Goal: Information Seeking & Learning: Learn about a topic

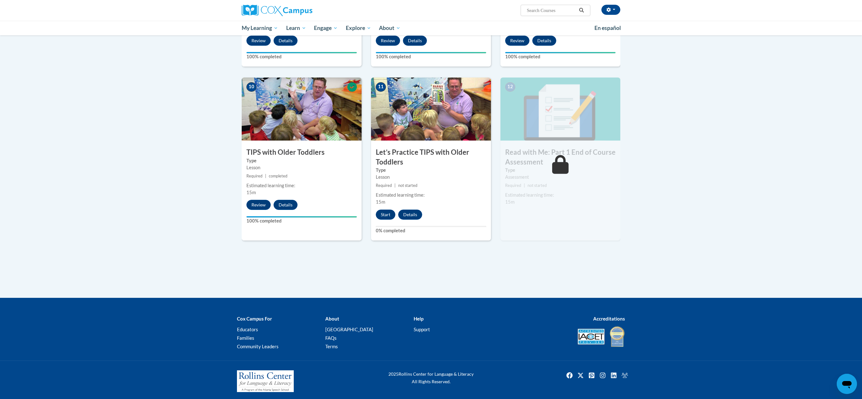
scroll to position [584, 0]
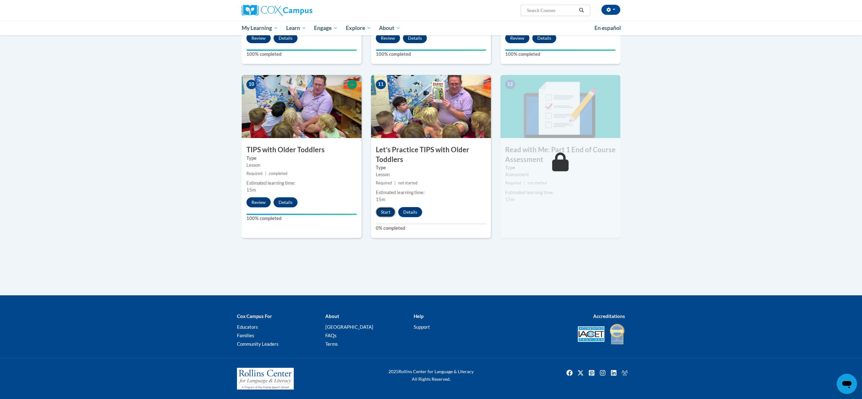
click at [384, 211] on button "Start" at bounding box center [386, 212] width 20 height 10
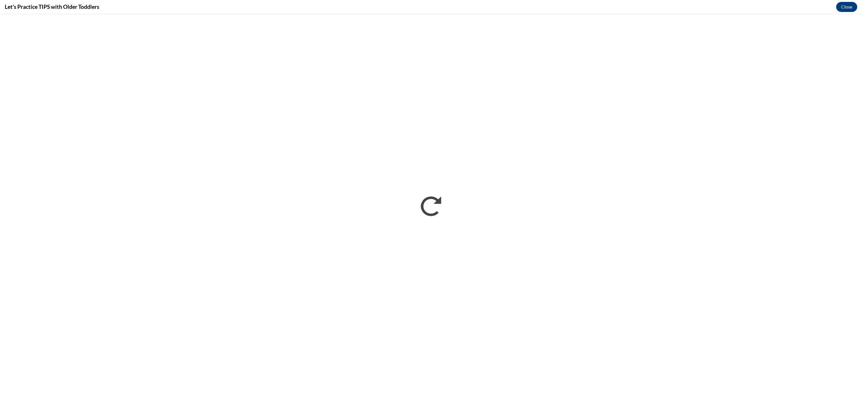
scroll to position [0, 0]
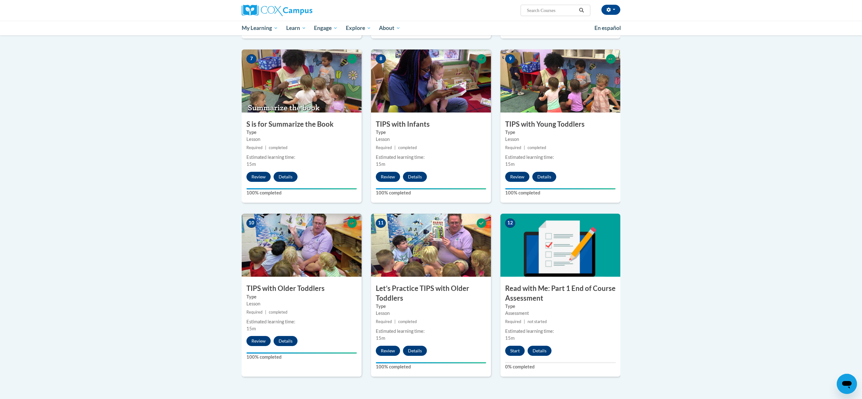
scroll to position [584, 0]
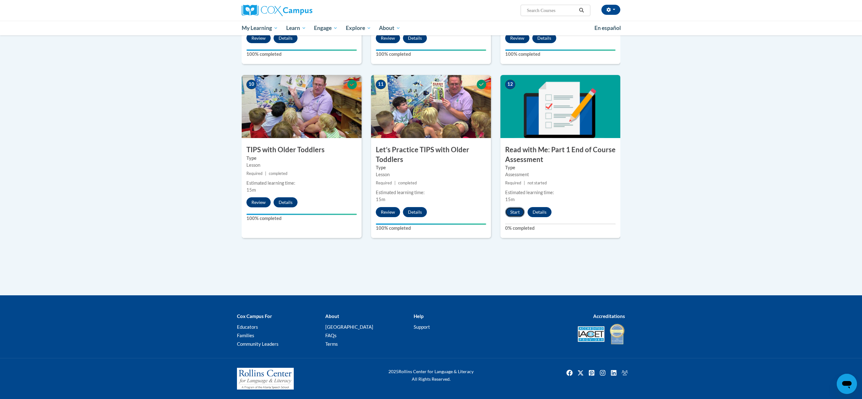
click at [511, 207] on button "Start" at bounding box center [515, 212] width 20 height 10
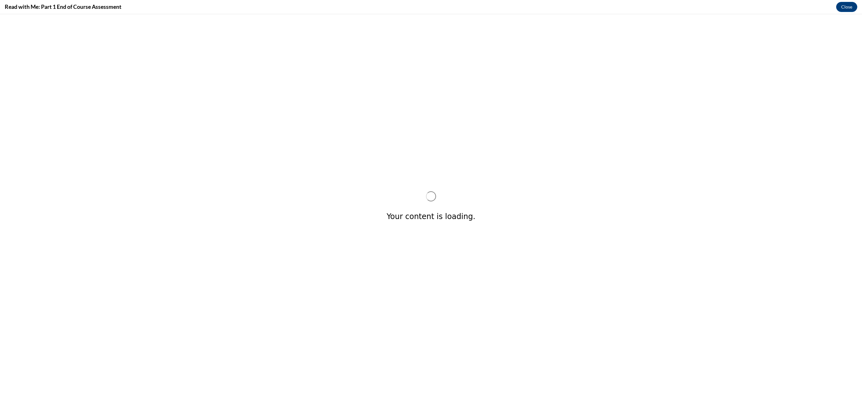
scroll to position [0, 0]
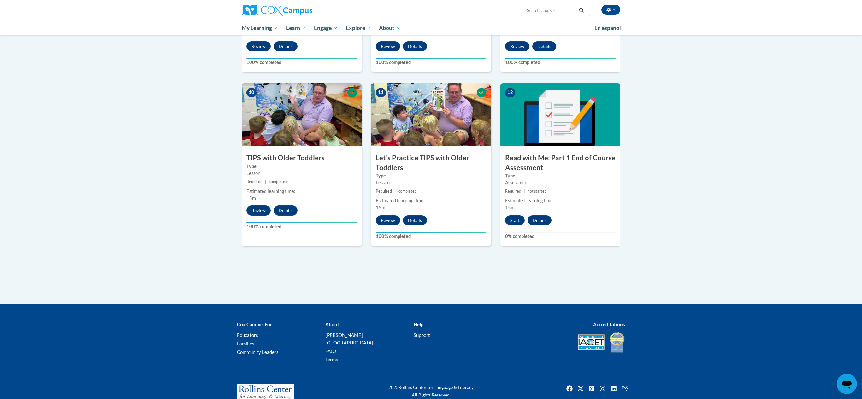
scroll to position [584, 0]
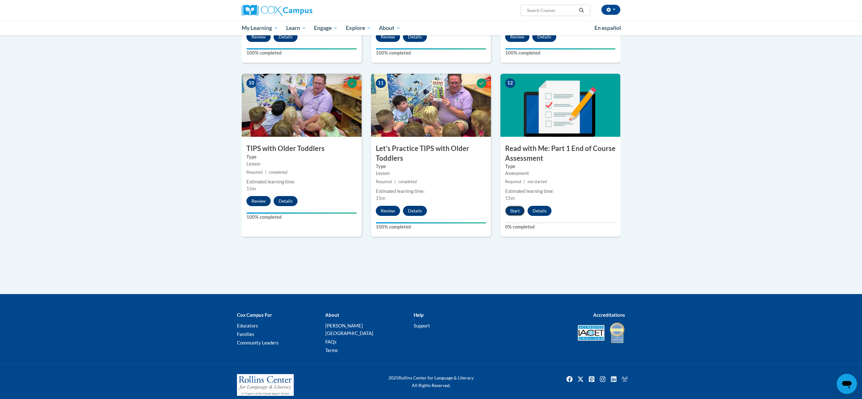
click at [513, 214] on button "Start" at bounding box center [515, 211] width 20 height 10
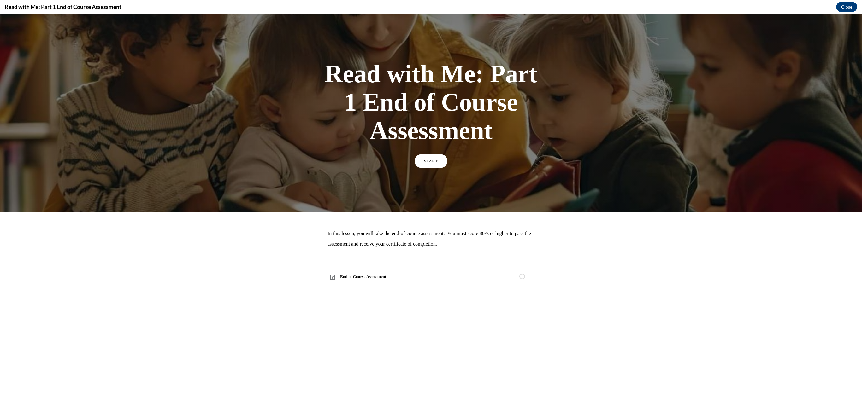
scroll to position [0, 0]
click at [425, 162] on span "START" at bounding box center [431, 161] width 15 height 5
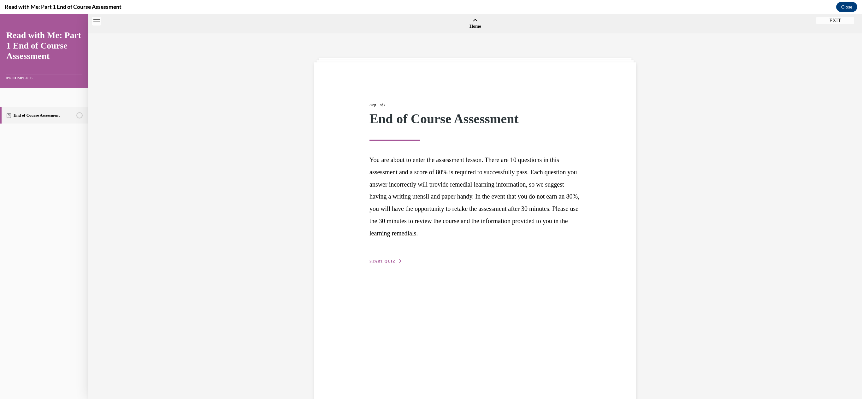
scroll to position [20, 0]
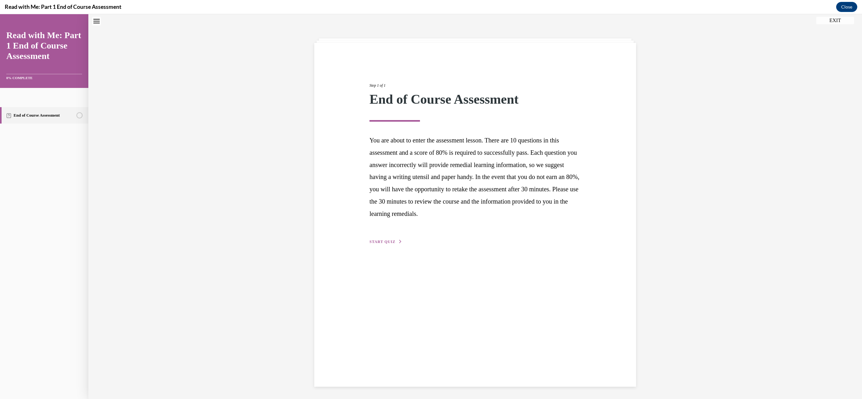
click at [387, 241] on span "START QUIZ" at bounding box center [382, 242] width 26 height 4
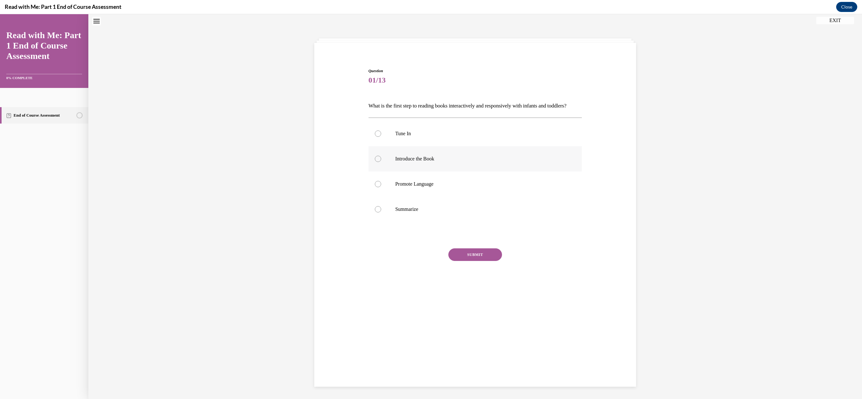
click at [378, 172] on label "Introduce the Book" at bounding box center [475, 158] width 214 height 25
click at [378, 162] on input "Introduce the Book" at bounding box center [378, 159] width 6 height 6
radio input "true"
click at [460, 261] on button "SUBMIT" at bounding box center [475, 255] width 54 height 13
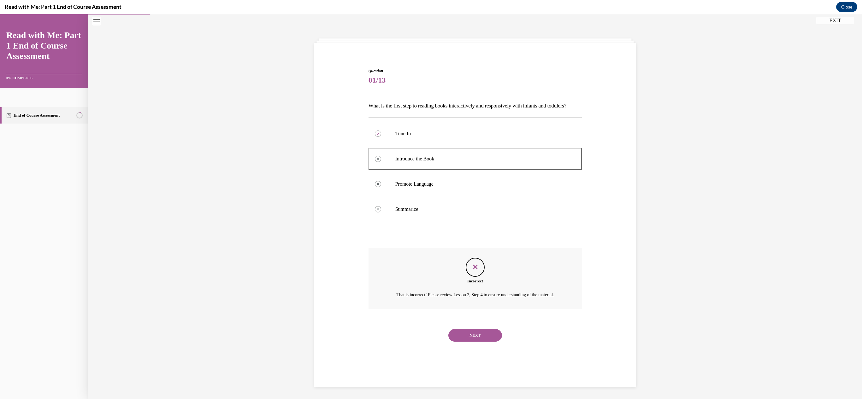
scroll to position [20, 0]
click at [473, 342] on button "NEXT" at bounding box center [475, 335] width 54 height 13
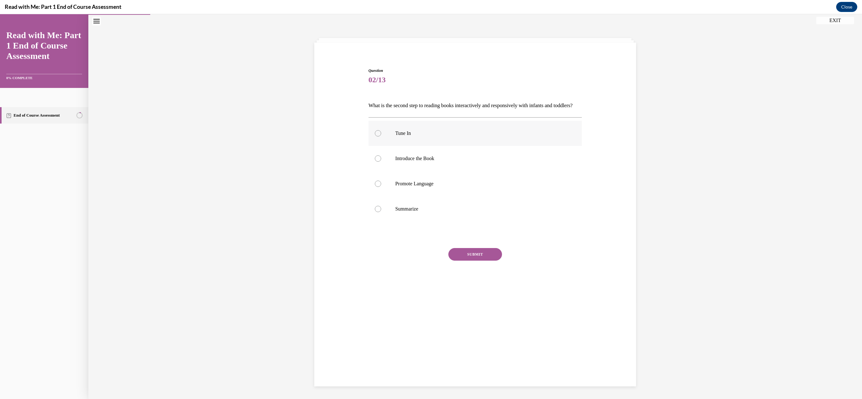
click at [378, 146] on label "Tune In" at bounding box center [475, 133] width 214 height 25
click at [378, 137] on input "Tune In" at bounding box center [378, 133] width 6 height 6
radio input "true"
click at [467, 261] on button "SUBMIT" at bounding box center [475, 254] width 54 height 13
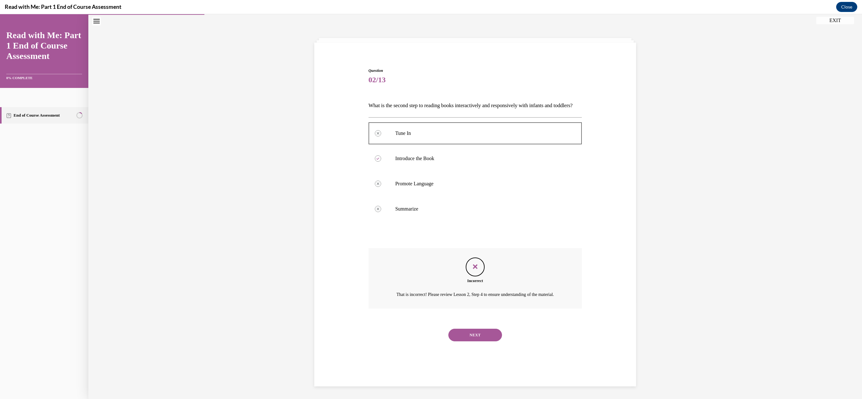
click at [464, 342] on button "NEXT" at bounding box center [475, 335] width 54 height 13
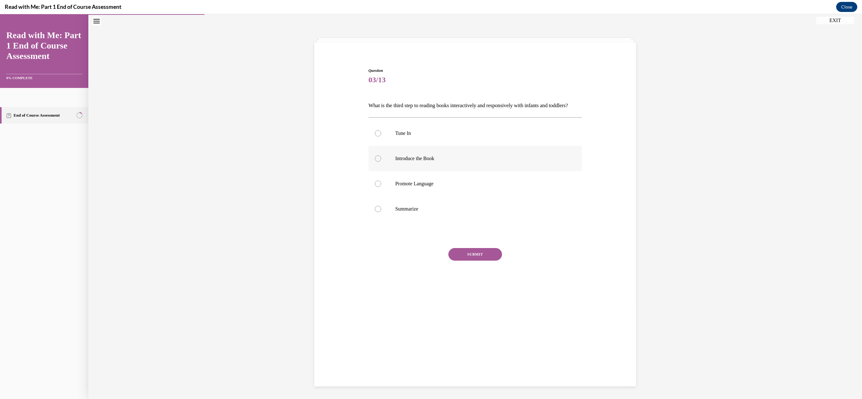
click at [378, 165] on label "Introduce the Book" at bounding box center [475, 158] width 214 height 25
click at [378, 162] on input "Introduce the Book" at bounding box center [378, 159] width 6 height 6
radio input "true"
click at [463, 260] on button "SUBMIT" at bounding box center [475, 254] width 54 height 13
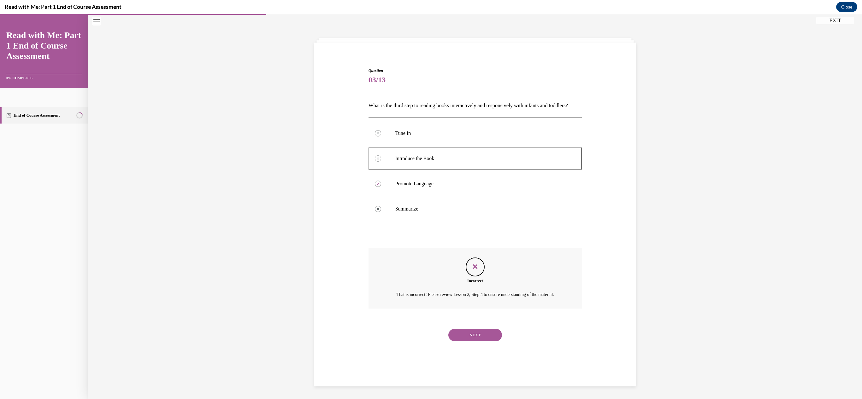
click at [468, 342] on button "NEXT" at bounding box center [475, 335] width 54 height 13
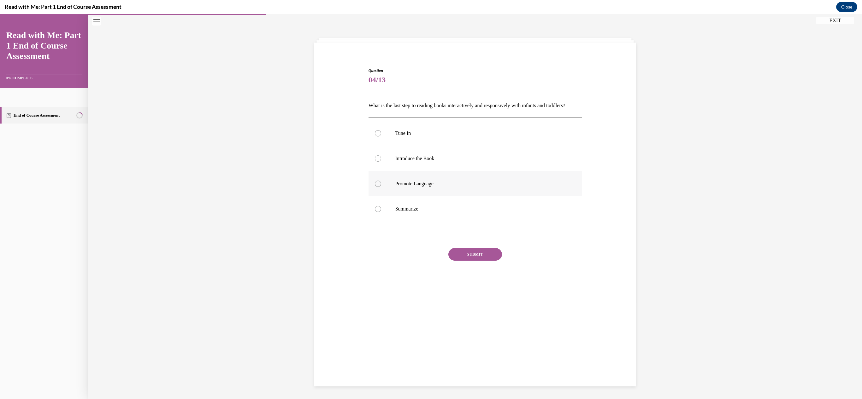
click at [375, 187] on div at bounding box center [378, 184] width 6 height 6
click at [375, 187] on input "Promote Language" at bounding box center [378, 184] width 6 height 6
radio input "true"
click at [481, 261] on button "SUBMIT" at bounding box center [475, 254] width 54 height 13
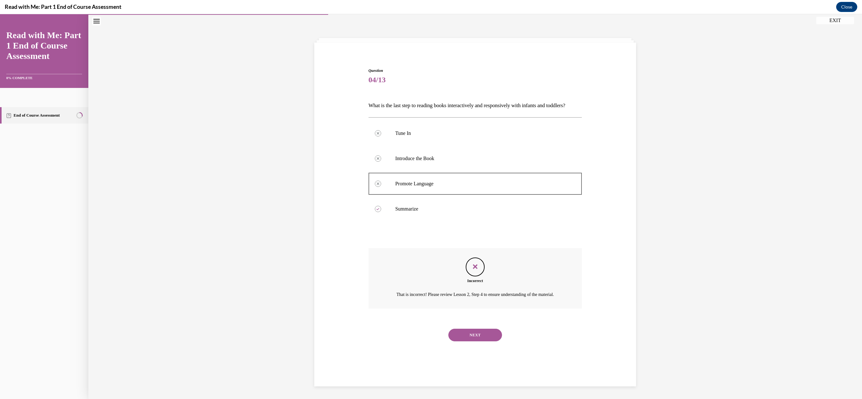
click at [469, 342] on button "NEXT" at bounding box center [475, 335] width 54 height 13
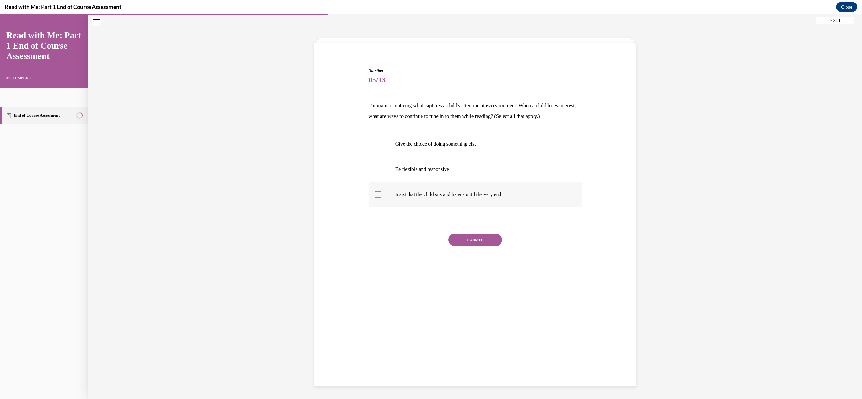
click at [375, 194] on div at bounding box center [378, 194] width 6 height 6
click at [375, 194] on input "Insist that the child sits and listens until the very end" at bounding box center [378, 194] width 6 height 6
checkbox input "true"
click at [461, 240] on button "SUBMIT" at bounding box center [475, 240] width 54 height 13
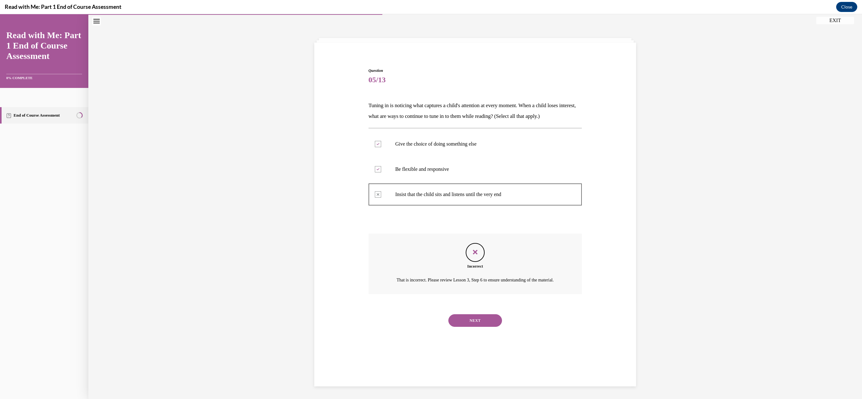
click at [472, 333] on div "NEXT" at bounding box center [475, 320] width 214 height 25
click at [466, 327] on button "NEXT" at bounding box center [475, 320] width 54 height 13
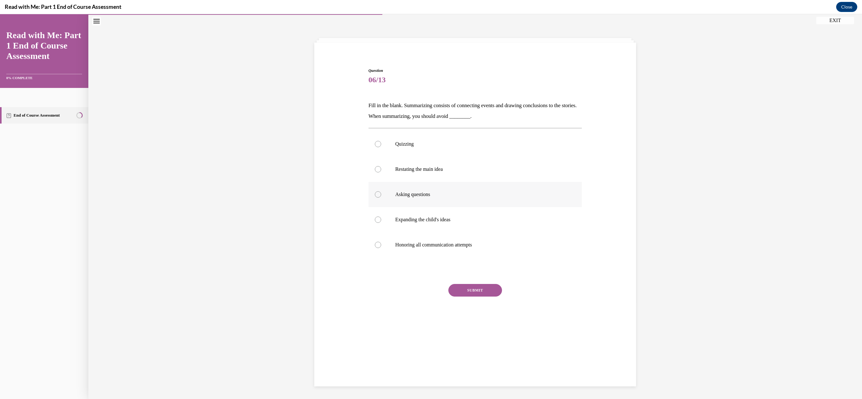
click at [378, 194] on div at bounding box center [378, 194] width 6 height 6
click at [378, 194] on input "Asking questions" at bounding box center [378, 194] width 6 height 6
radio input "true"
click at [457, 292] on button "SUBMIT" at bounding box center [475, 290] width 54 height 13
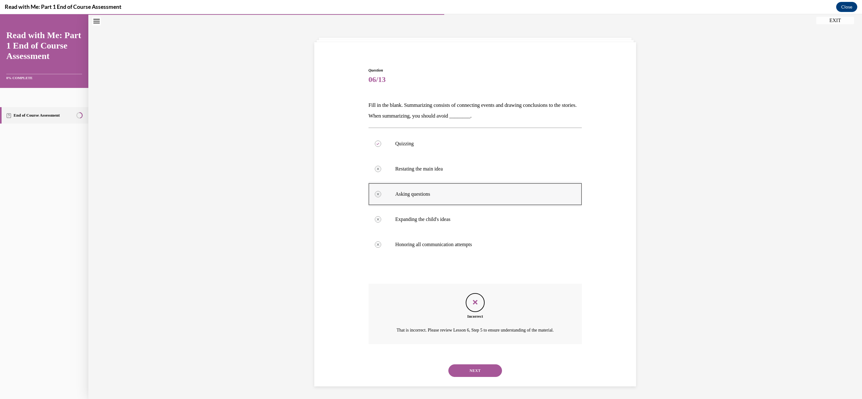
scroll to position [28, 0]
click at [378, 186] on div at bounding box center [475, 194] width 214 height 28
click at [478, 372] on button "NEXT" at bounding box center [475, 371] width 54 height 13
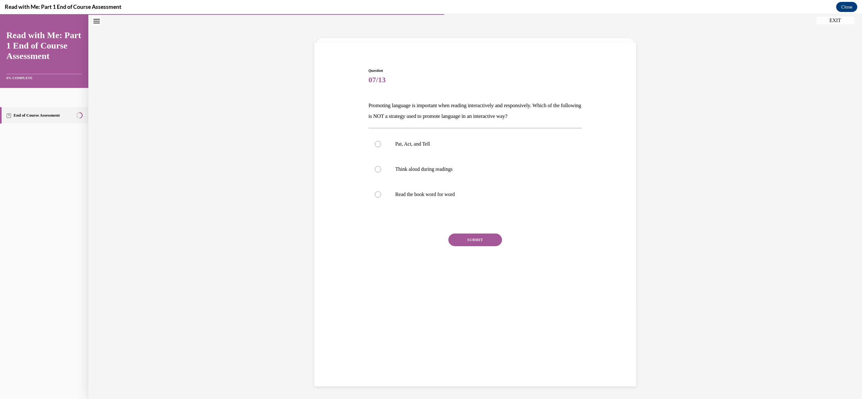
scroll to position [20, 0]
click at [375, 168] on div at bounding box center [378, 169] width 6 height 6
click at [375, 168] on input "Think aloud during readings" at bounding box center [378, 169] width 6 height 6
radio input "true"
click at [458, 239] on button "SUBMIT" at bounding box center [475, 240] width 54 height 13
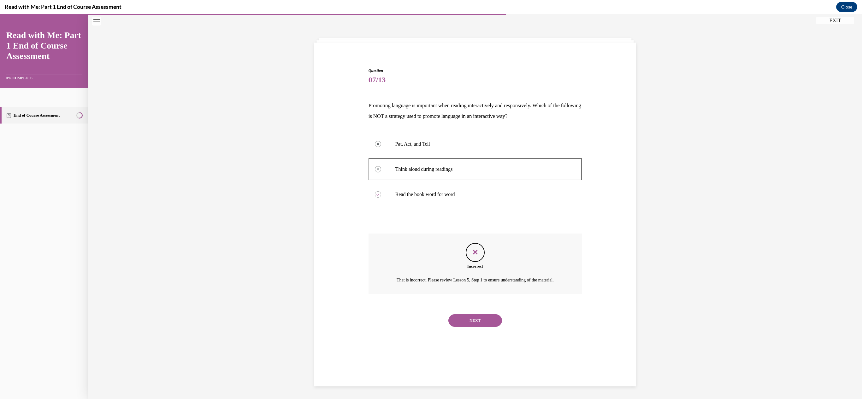
click at [468, 327] on button "NEXT" at bounding box center [475, 320] width 54 height 13
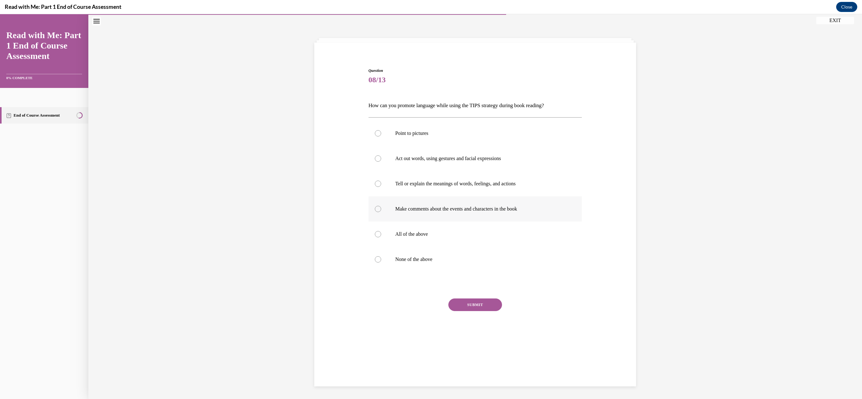
click at [382, 203] on label "Make comments about the events and characters in the book" at bounding box center [475, 209] width 214 height 25
click at [381, 206] on input "Make comments about the events and characters in the book" at bounding box center [378, 209] width 6 height 6
radio input "true"
click at [461, 307] on button "SUBMIT" at bounding box center [475, 305] width 54 height 13
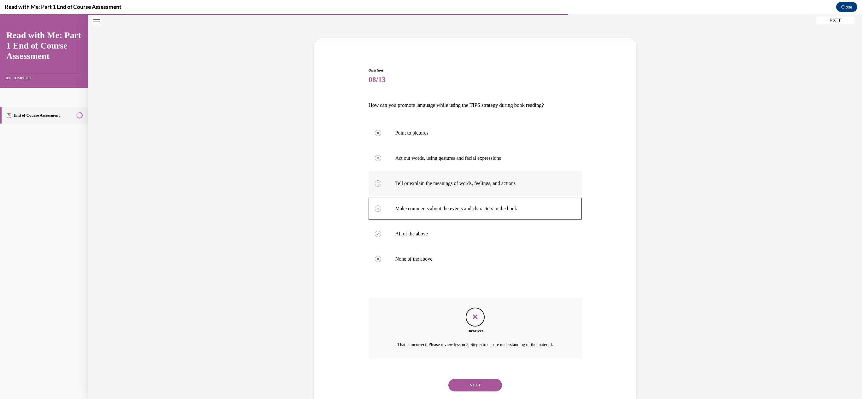
scroll to position [42, 0]
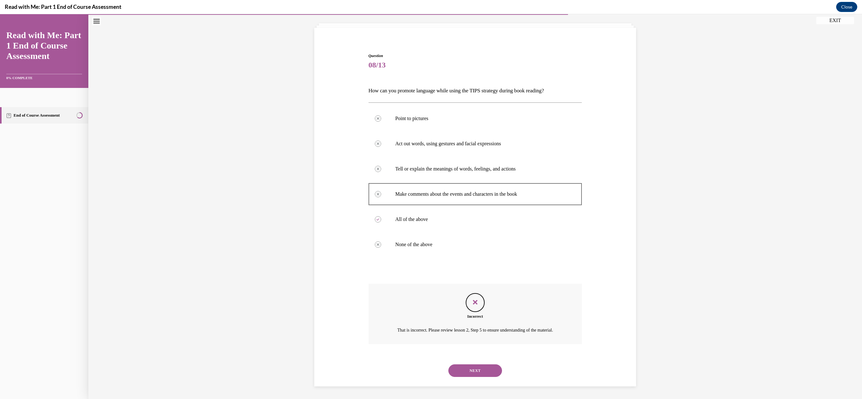
click at [470, 370] on button "NEXT" at bounding box center [475, 371] width 54 height 13
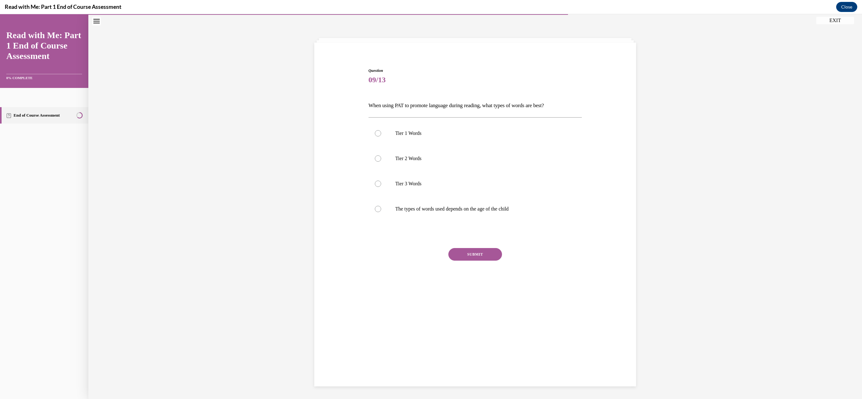
scroll to position [20, 0]
click at [375, 188] on label "Tier 3 Words" at bounding box center [475, 183] width 214 height 25
click at [375, 187] on input "Tier 3 Words" at bounding box center [378, 184] width 6 height 6
radio input "true"
click at [480, 262] on div "SUBMIT" at bounding box center [475, 264] width 214 height 32
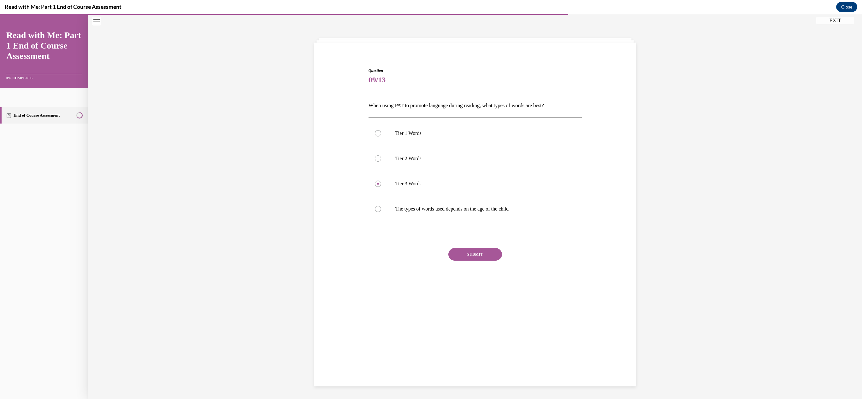
click at [478, 259] on button "SUBMIT" at bounding box center [475, 254] width 54 height 13
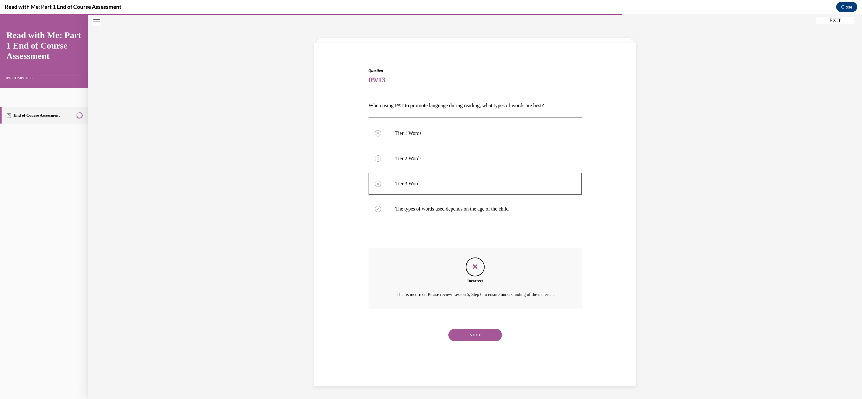
click at [476, 342] on button "NEXT" at bounding box center [475, 335] width 54 height 13
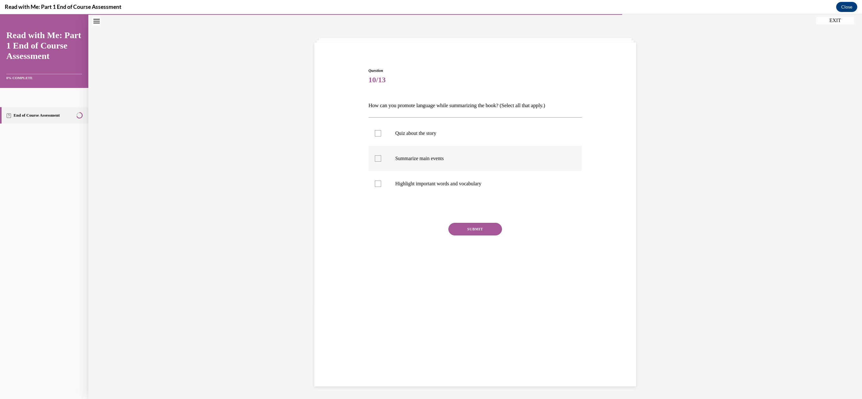
click at [375, 158] on div at bounding box center [378, 159] width 6 height 6
click at [375, 158] on input "Summarize main events" at bounding box center [378, 159] width 6 height 6
checkbox input "true"
click at [456, 230] on button "SUBMIT" at bounding box center [475, 229] width 54 height 13
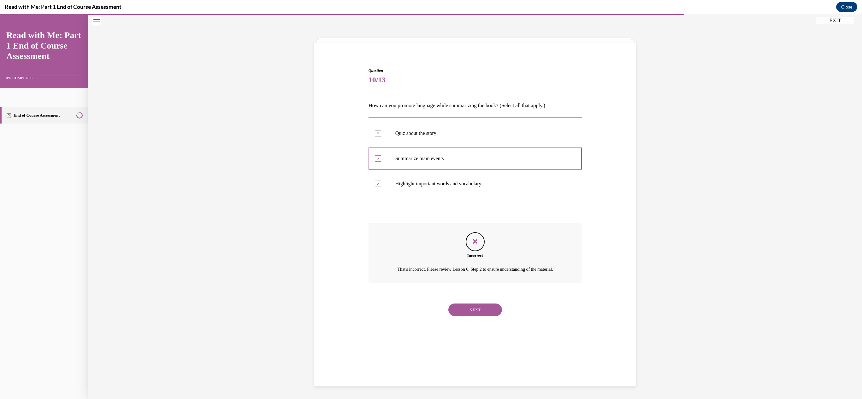
click at [482, 316] on button "NEXT" at bounding box center [475, 310] width 54 height 13
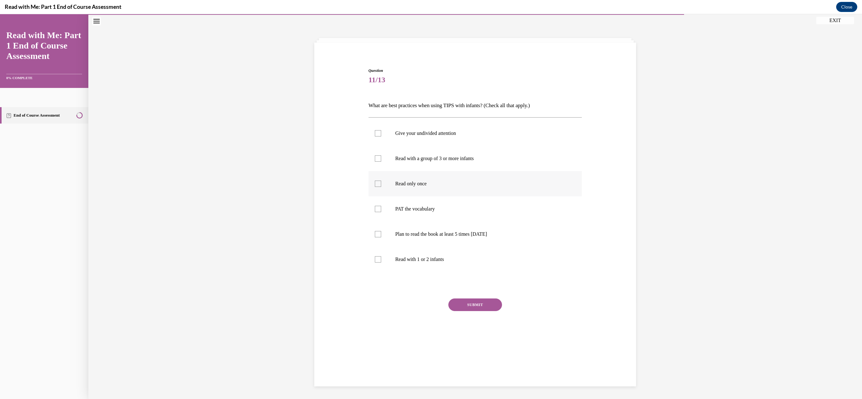
click at [375, 181] on div at bounding box center [378, 184] width 6 height 6
click at [375, 181] on input "Read only once" at bounding box center [378, 184] width 6 height 6
checkbox input "true"
click at [466, 302] on button "SUBMIT" at bounding box center [475, 305] width 54 height 13
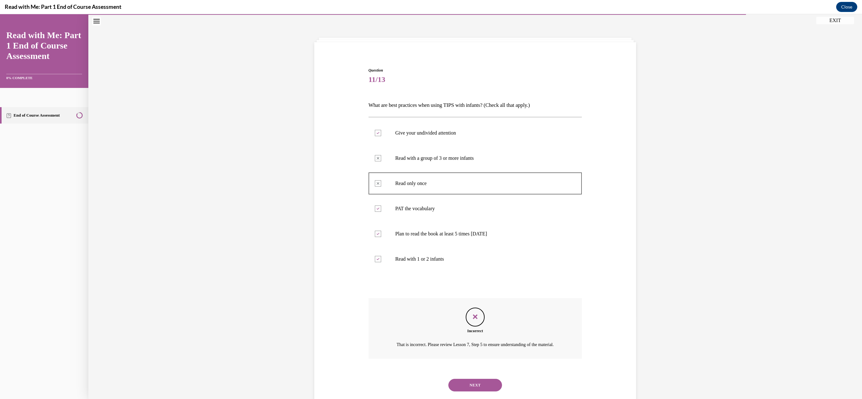
scroll to position [42, 0]
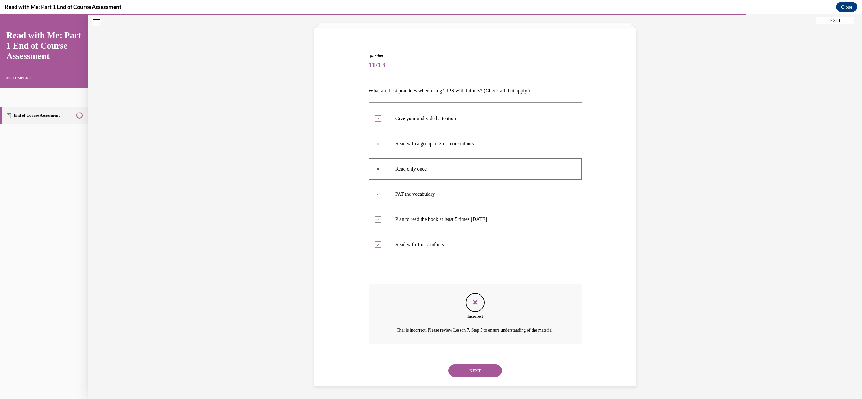
click at [470, 367] on button "NEXT" at bounding box center [475, 371] width 54 height 13
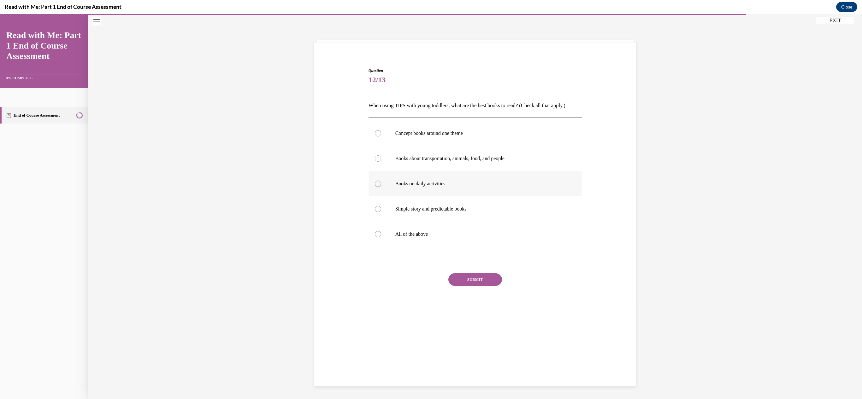
click at [384, 188] on label "Books on daily activities" at bounding box center [475, 183] width 214 height 25
click at [381, 187] on input "Books on daily activities" at bounding box center [378, 184] width 6 height 6
radio input "true"
click at [472, 280] on button "SUBMIT" at bounding box center [475, 279] width 54 height 13
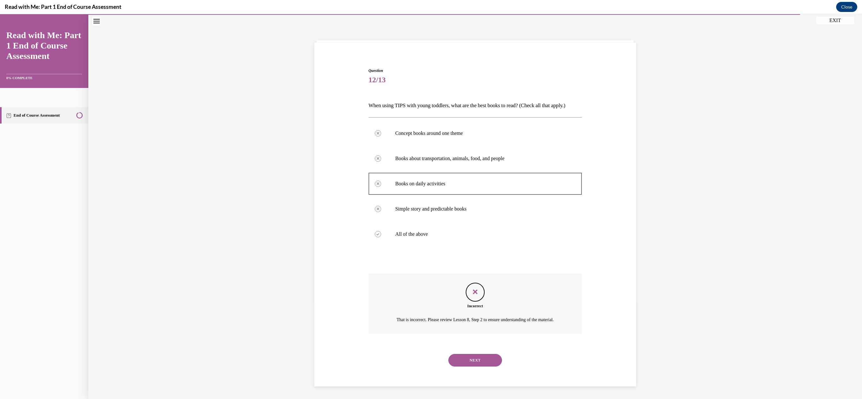
click at [473, 367] on button "NEXT" at bounding box center [475, 360] width 54 height 13
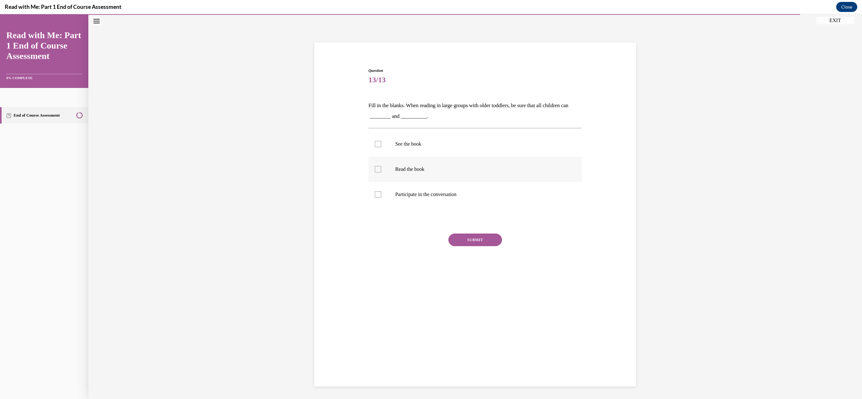
click at [380, 165] on label "Read the book" at bounding box center [475, 169] width 214 height 25
click at [380, 166] on input "Read the book" at bounding box center [378, 169] width 6 height 6
checkbox input "true"
click at [458, 239] on button "SUBMIT" at bounding box center [475, 240] width 54 height 13
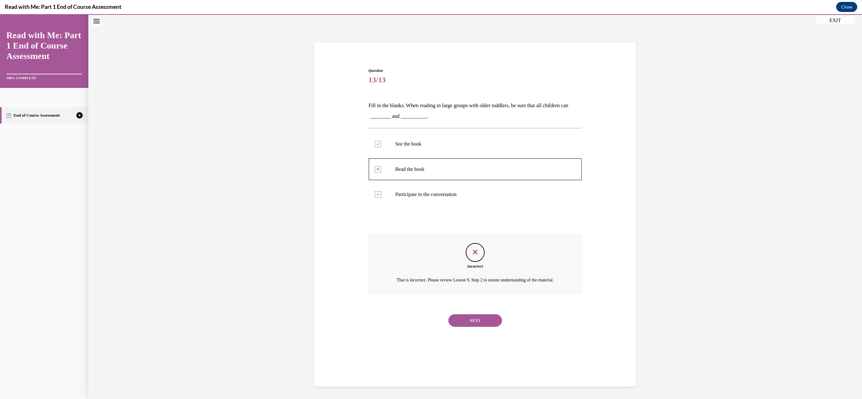
click at [477, 318] on div "NEXT" at bounding box center [475, 320] width 214 height 25
click at [479, 333] on div "NEXT" at bounding box center [475, 320] width 214 height 25
click at [474, 327] on button "NEXT" at bounding box center [475, 320] width 54 height 13
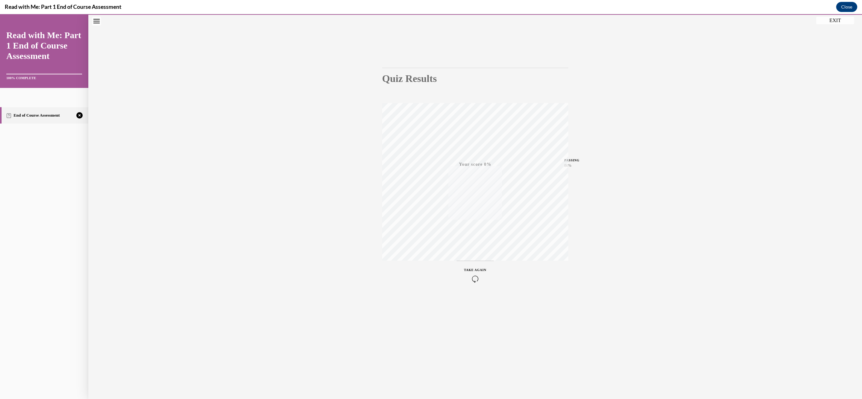
click at [472, 268] on span "TAKE AGAIN" at bounding box center [475, 269] width 22 height 3
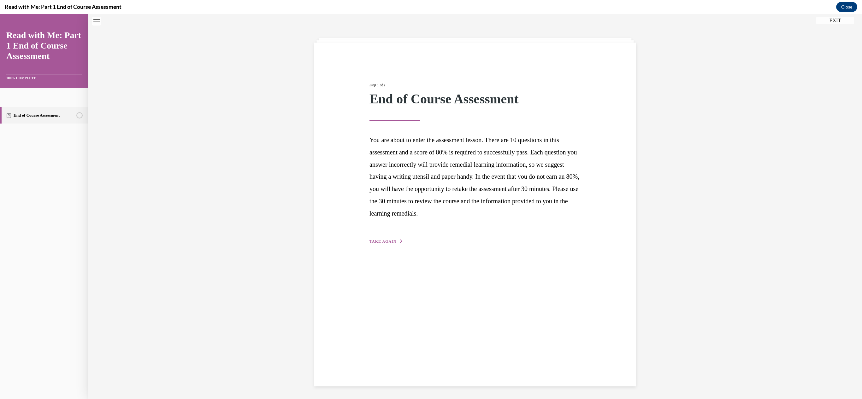
click at [380, 241] on span "TAKE AGAIN" at bounding box center [382, 241] width 27 height 4
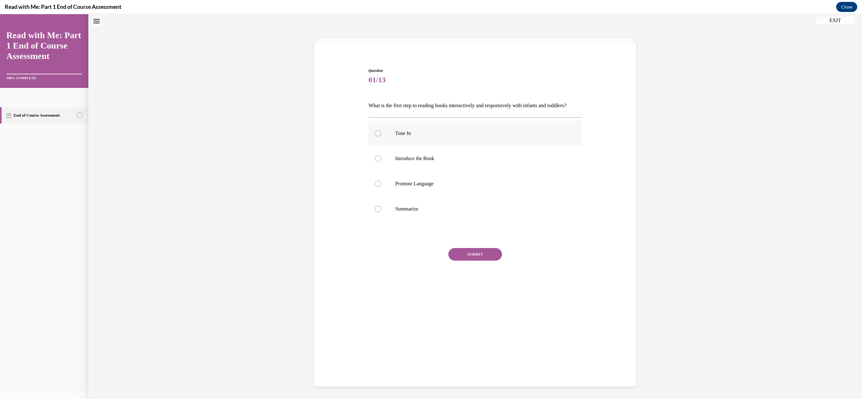
click at [376, 146] on label "Tune In" at bounding box center [475, 133] width 214 height 25
click at [376, 137] on input "Tune In" at bounding box center [378, 133] width 6 height 6
radio input "true"
click at [377, 162] on div at bounding box center [378, 159] width 6 height 6
click at [377, 162] on input "Introduce the Book" at bounding box center [378, 159] width 6 height 6
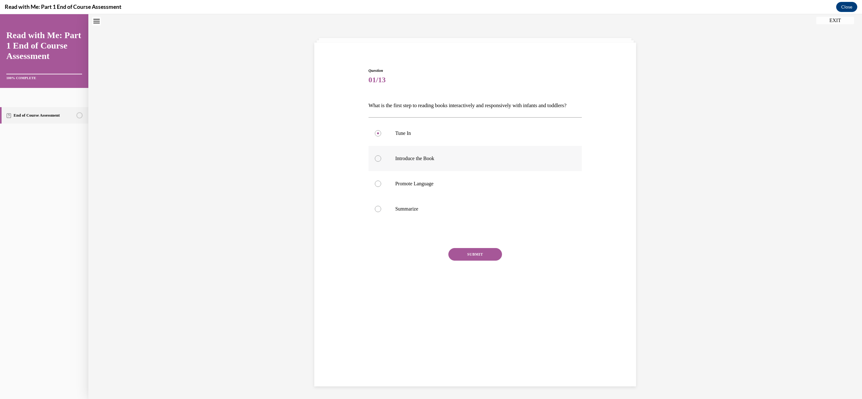
radio input "true"
click at [375, 187] on div at bounding box center [378, 184] width 6 height 6
click at [375, 187] on input "Promote Language" at bounding box center [378, 184] width 6 height 6
radio input "true"
click at [378, 137] on div at bounding box center [378, 133] width 6 height 6
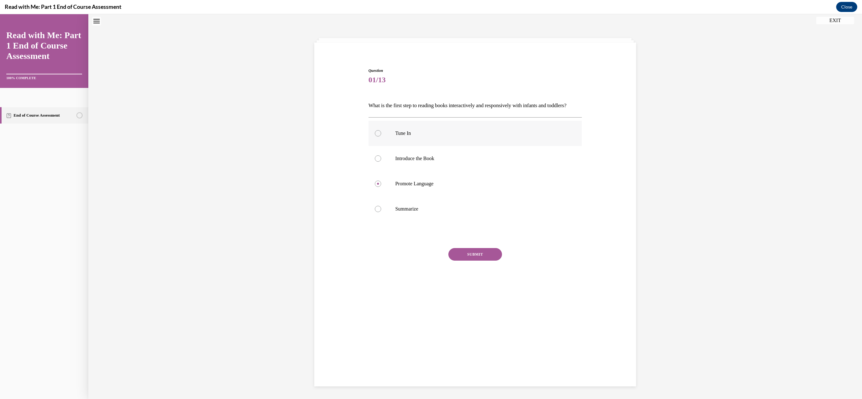
click at [378, 137] on input "Tune In" at bounding box center [378, 133] width 6 height 6
radio input "true"
click at [473, 261] on button "SUBMIT" at bounding box center [475, 254] width 54 height 13
click at [485, 342] on button "NEXT" at bounding box center [475, 335] width 54 height 13
click at [377, 162] on div at bounding box center [378, 159] width 6 height 6
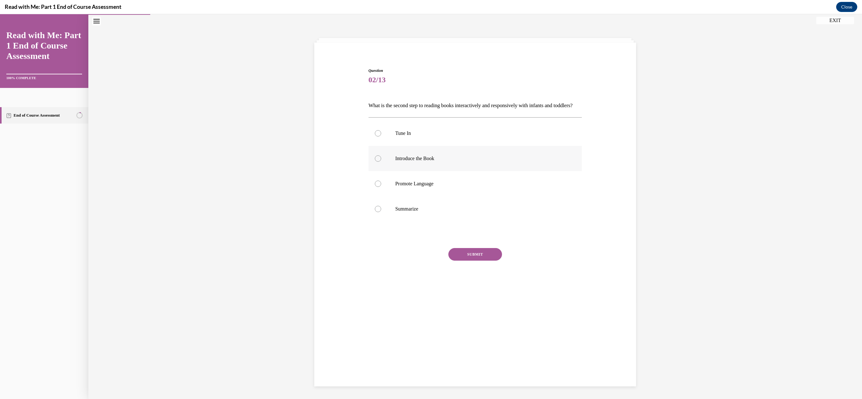
click at [377, 162] on input "Introduce the Book" at bounding box center [378, 159] width 6 height 6
radio input "true"
click at [464, 261] on button "SUBMIT" at bounding box center [475, 254] width 54 height 13
click at [479, 342] on button "NEXT" at bounding box center [475, 335] width 54 height 13
click at [375, 187] on div at bounding box center [378, 184] width 6 height 6
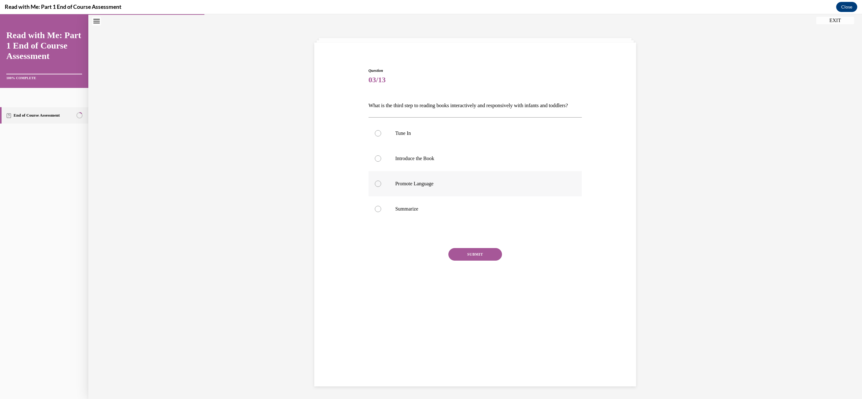
click at [375, 187] on input "Promote Language" at bounding box center [378, 184] width 6 height 6
radio input "true"
click at [464, 261] on button "SUBMIT" at bounding box center [475, 254] width 54 height 13
click at [469, 342] on button "NEXT" at bounding box center [475, 335] width 54 height 13
click at [376, 212] on div at bounding box center [378, 209] width 6 height 6
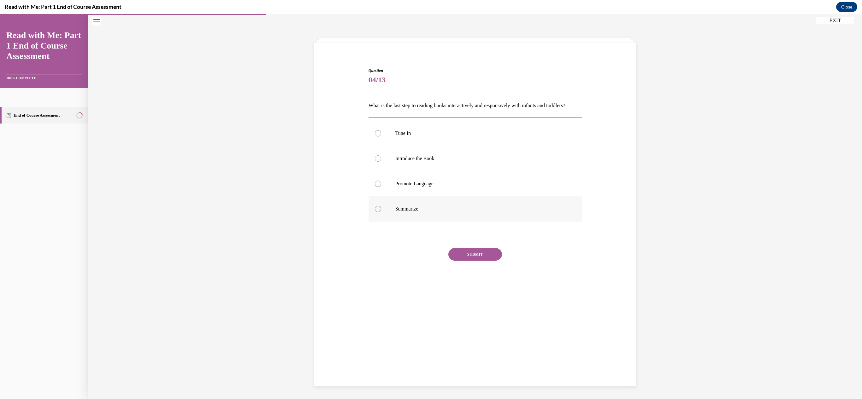
click at [376, 212] on input "Summarize" at bounding box center [378, 209] width 6 height 6
radio input "true"
click at [462, 261] on button "SUBMIT" at bounding box center [475, 254] width 54 height 13
click at [483, 342] on button "NEXT" at bounding box center [475, 335] width 54 height 13
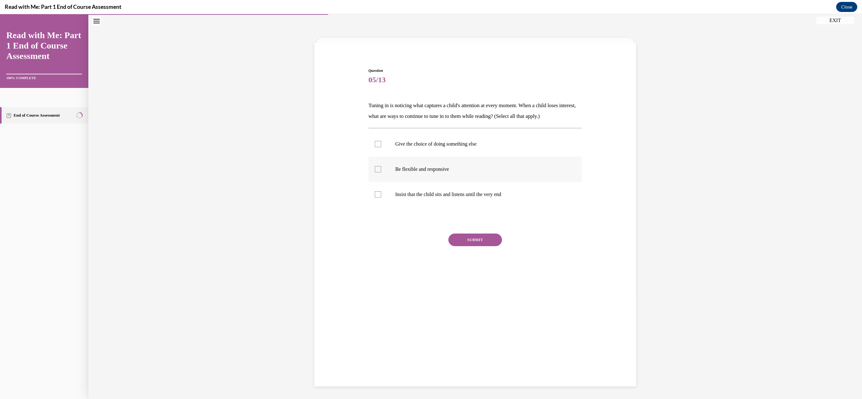
click at [378, 168] on div at bounding box center [378, 169] width 6 height 6
click at [378, 168] on input "Be flexible and responsive" at bounding box center [378, 169] width 6 height 6
checkbox input "true"
click at [467, 240] on button "SUBMIT" at bounding box center [475, 240] width 54 height 13
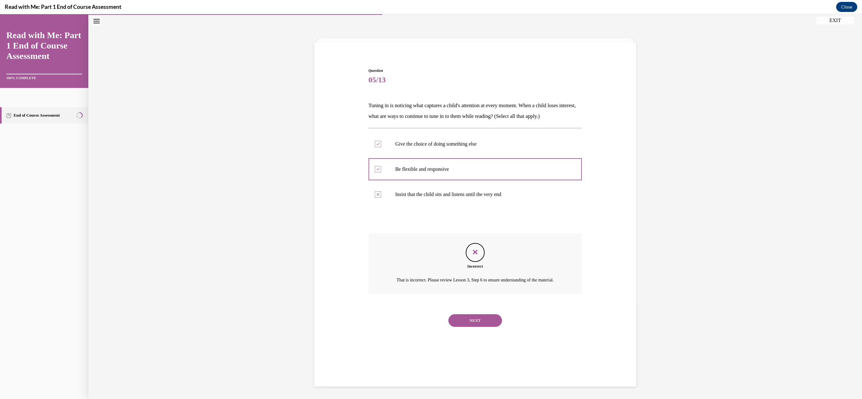
click at [462, 327] on button "NEXT" at bounding box center [475, 320] width 54 height 13
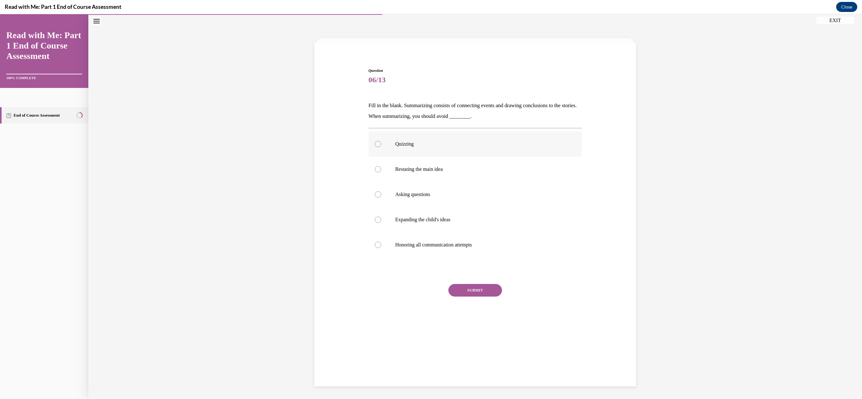
click at [375, 143] on div at bounding box center [378, 144] width 6 height 6
click at [375, 143] on input "Quizzing" at bounding box center [378, 144] width 6 height 6
radio input "true"
click at [485, 290] on button "SUBMIT" at bounding box center [475, 290] width 54 height 13
click at [477, 374] on button "NEXT" at bounding box center [475, 371] width 54 height 13
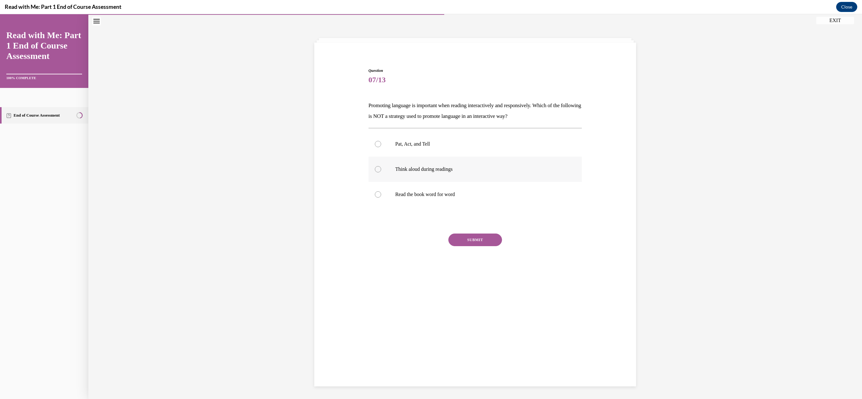
click at [379, 170] on div at bounding box center [378, 169] width 6 height 6
click at [379, 170] on input "Think aloud during readings" at bounding box center [378, 169] width 6 height 6
radio input "true"
click at [462, 238] on button "SUBMIT" at bounding box center [475, 240] width 54 height 13
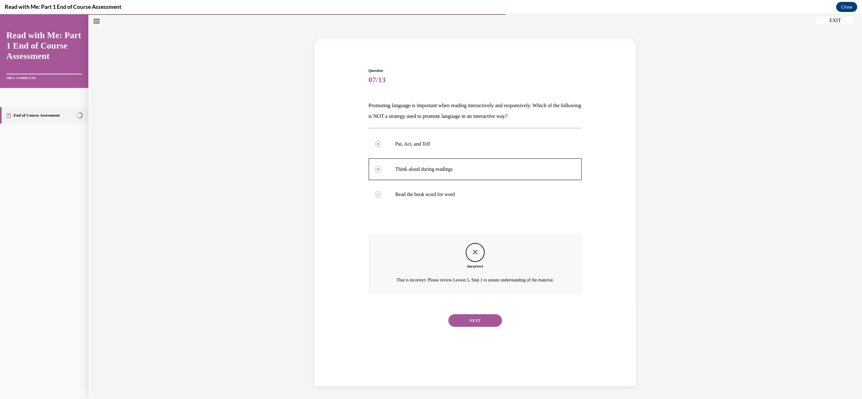
click at [468, 327] on button "NEXT" at bounding box center [475, 320] width 54 height 13
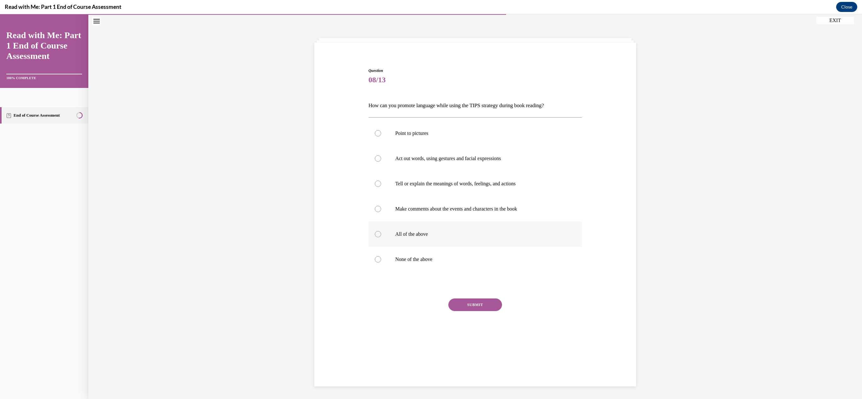
click at [383, 234] on label "All of the above" at bounding box center [475, 234] width 214 height 25
click at [381, 234] on input "All of the above" at bounding box center [378, 234] width 6 height 6
radio input "true"
click at [463, 304] on button "SUBMIT" at bounding box center [475, 305] width 54 height 13
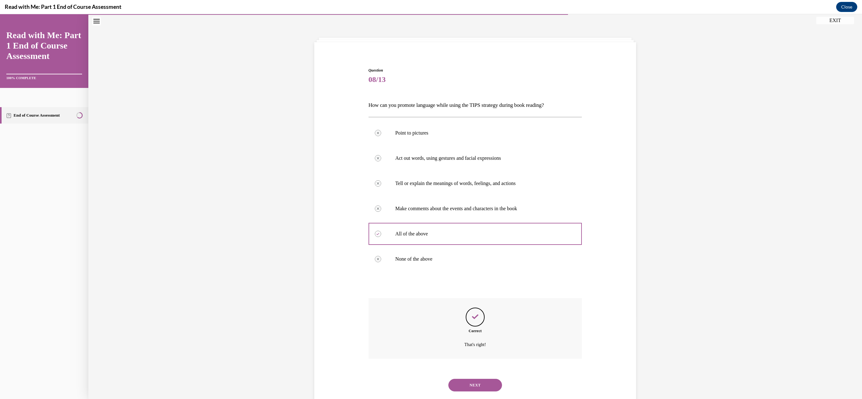
scroll to position [35, 0]
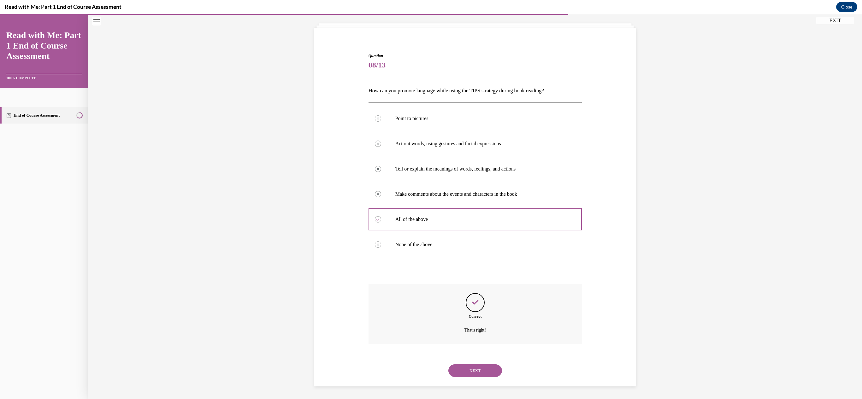
click at [473, 373] on button "NEXT" at bounding box center [475, 371] width 54 height 13
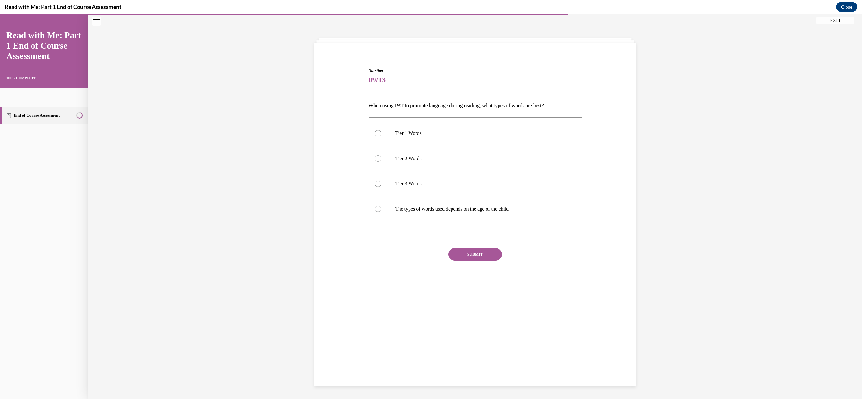
scroll to position [20, 0]
click at [378, 158] on div at bounding box center [378, 159] width 6 height 6
click at [378, 158] on input "Tier 2 Words" at bounding box center [378, 159] width 6 height 6
radio input "true"
click at [462, 256] on button "SUBMIT" at bounding box center [475, 254] width 54 height 13
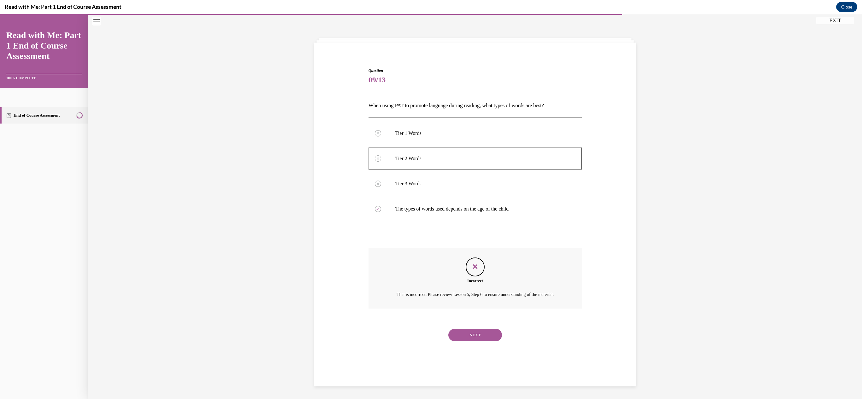
click at [467, 340] on button "NEXT" at bounding box center [475, 335] width 54 height 13
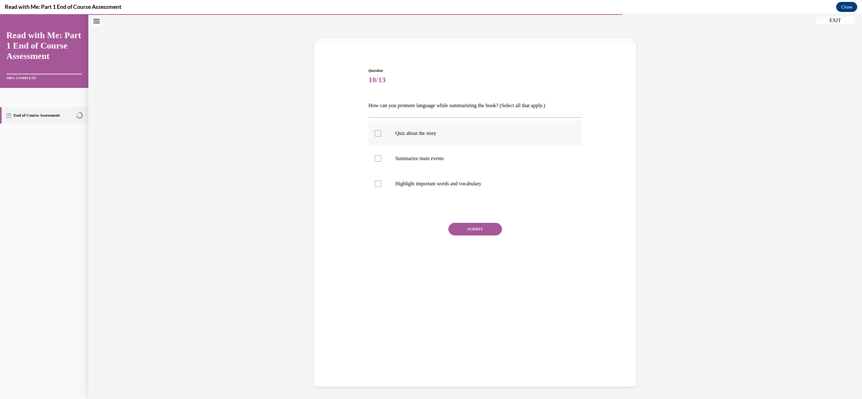
click at [376, 133] on div at bounding box center [378, 133] width 6 height 6
click at [376, 133] on input "Quiz about the story" at bounding box center [378, 133] width 6 height 6
checkbox input "true"
click at [376, 182] on div at bounding box center [378, 184] width 6 height 6
click at [376, 182] on input "Highlight important words and vocabulary" at bounding box center [378, 184] width 6 height 6
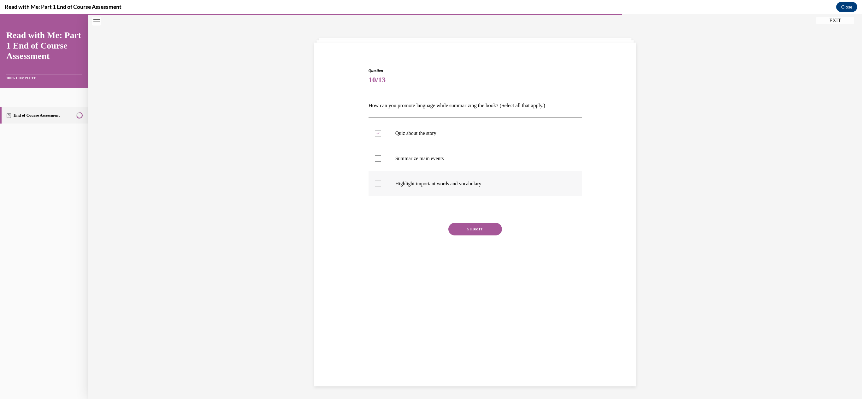
checkbox input "true"
click at [467, 230] on button "SUBMIT" at bounding box center [475, 229] width 54 height 13
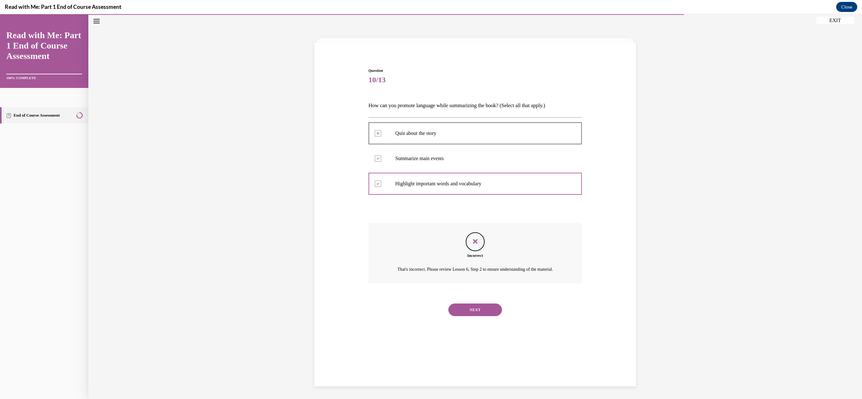
click at [470, 313] on button "NEXT" at bounding box center [475, 310] width 54 height 13
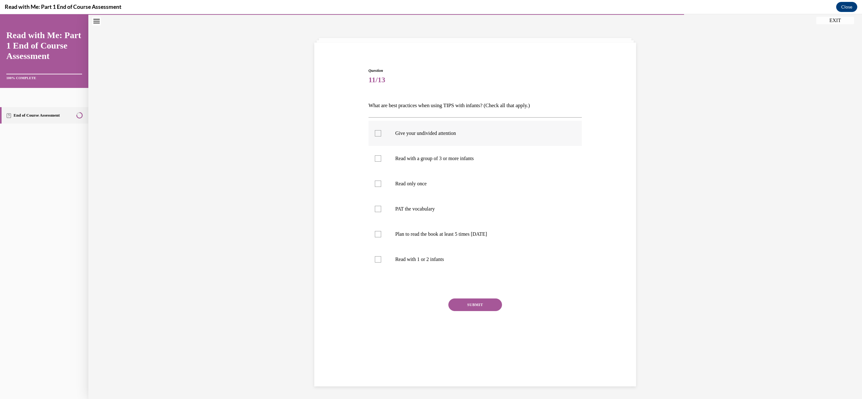
click at [378, 140] on label "Give your undivided attention" at bounding box center [475, 133] width 214 height 25
click at [378, 137] on input "Give your undivided attention" at bounding box center [378, 133] width 6 height 6
click at [378, 140] on label "Give your undivided attention" at bounding box center [475, 133] width 214 height 25
click at [378, 137] on input "Give your undivided attention" at bounding box center [378, 133] width 6 height 6
checkbox input "false"
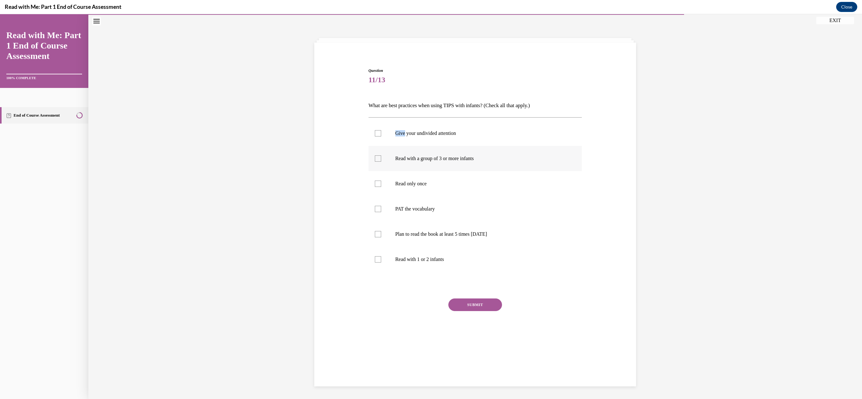
click at [377, 156] on div at bounding box center [378, 159] width 6 height 6
click at [377, 156] on input "Read with a group of 3 or more infants" at bounding box center [378, 159] width 6 height 6
checkbox input "true"
click at [378, 134] on div at bounding box center [378, 133] width 6 height 6
click at [378, 134] on input "Give your undivided attention" at bounding box center [378, 133] width 6 height 6
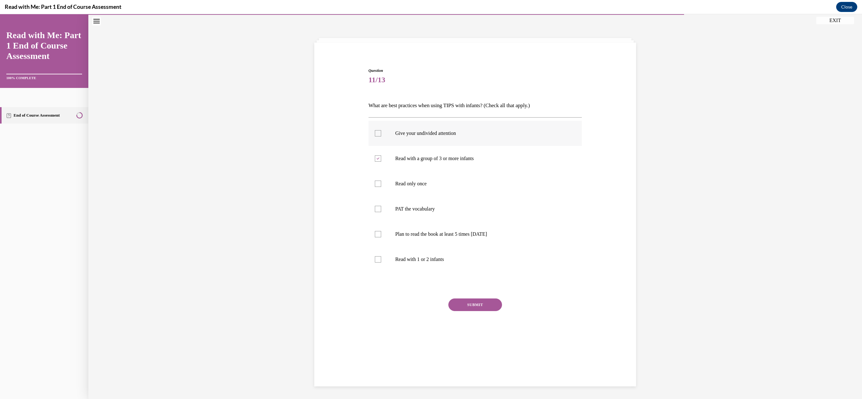
checkbox input "true"
click at [378, 181] on div at bounding box center [378, 184] width 6 height 6
click at [378, 181] on input "Read only once" at bounding box center [378, 184] width 6 height 6
checkbox input "true"
click at [375, 214] on label "PAT the vocabulary" at bounding box center [475, 209] width 214 height 25
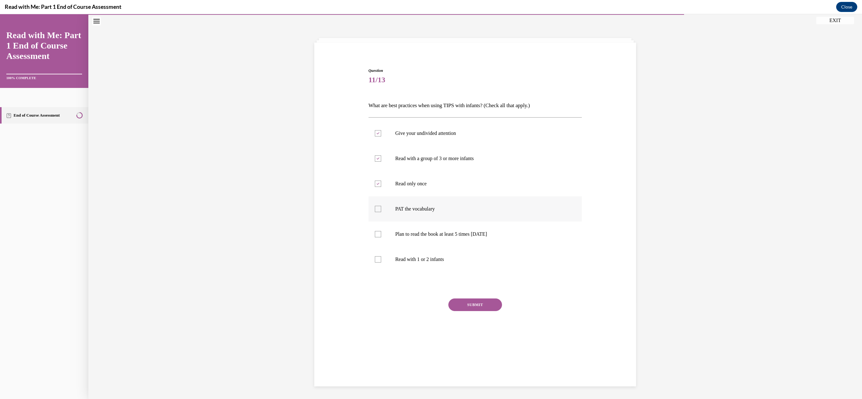
click at [375, 212] on input "PAT the vocabulary" at bounding box center [378, 209] width 6 height 6
checkbox input "true"
click at [378, 229] on label "Plan to read the book at least 5 times in 2 weeks" at bounding box center [475, 234] width 214 height 25
click at [378, 231] on input "Plan to read the book at least 5 times in 2 weeks" at bounding box center [378, 234] width 6 height 6
checkbox input "true"
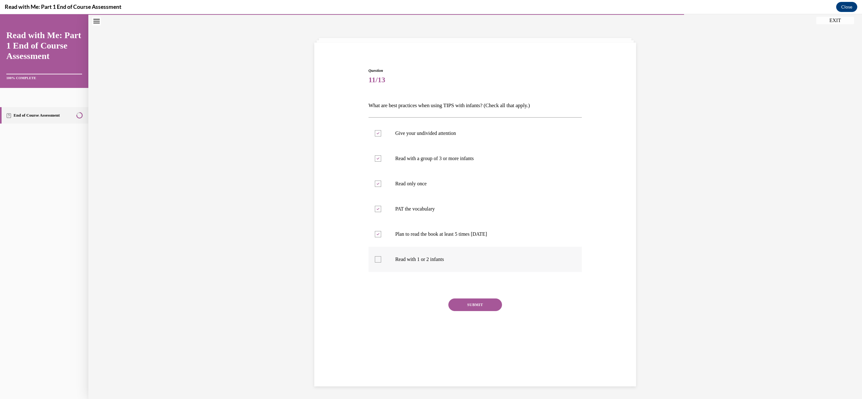
click at [375, 261] on div at bounding box center [378, 259] width 6 height 6
click at [375, 261] on input "Read with 1 or 2 infants" at bounding box center [378, 259] width 6 height 6
click at [379, 261] on div at bounding box center [378, 259] width 6 height 6
click at [379, 261] on input "Read with 1 or 2 infants" at bounding box center [378, 259] width 6 height 6
checkbox input "false"
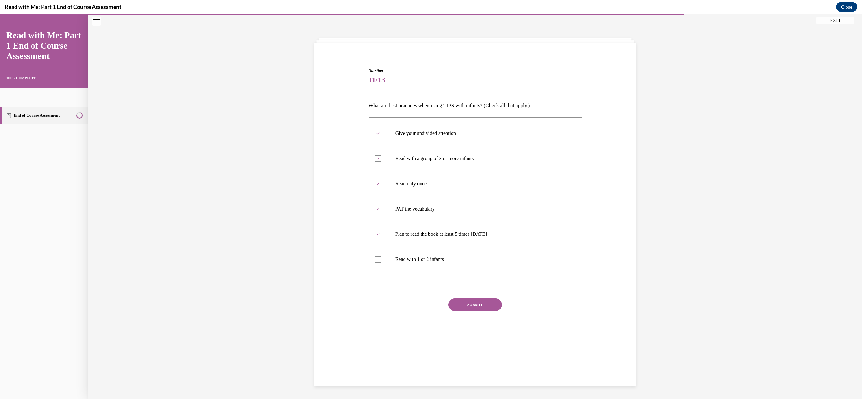
click at [473, 299] on button "SUBMIT" at bounding box center [475, 305] width 54 height 13
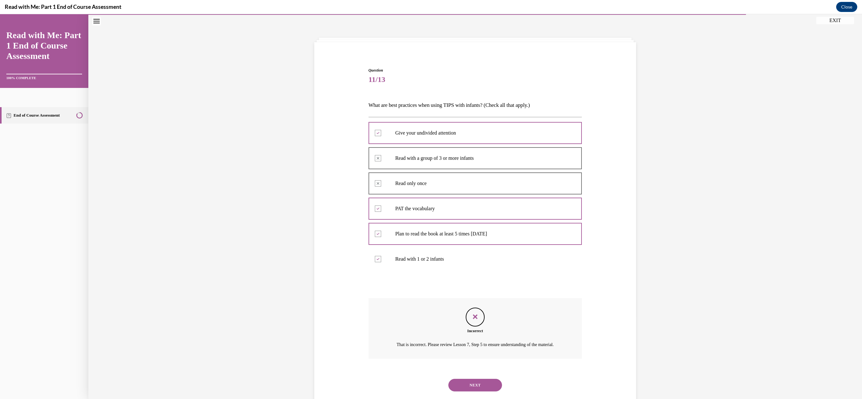
scroll to position [42, 0]
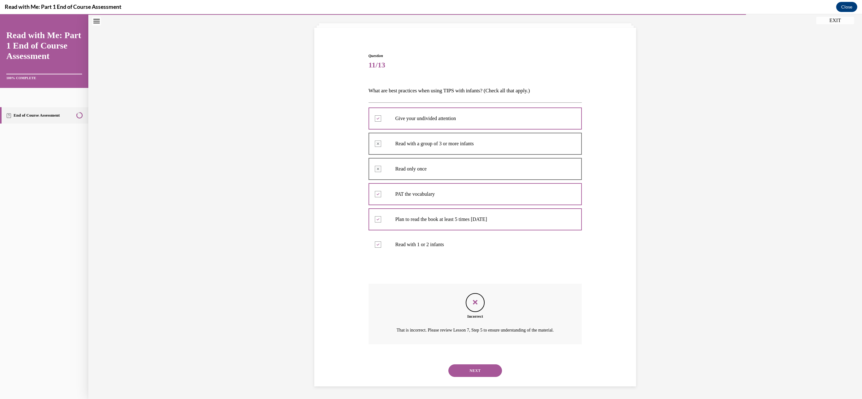
click at [478, 370] on button "NEXT" at bounding box center [475, 371] width 54 height 13
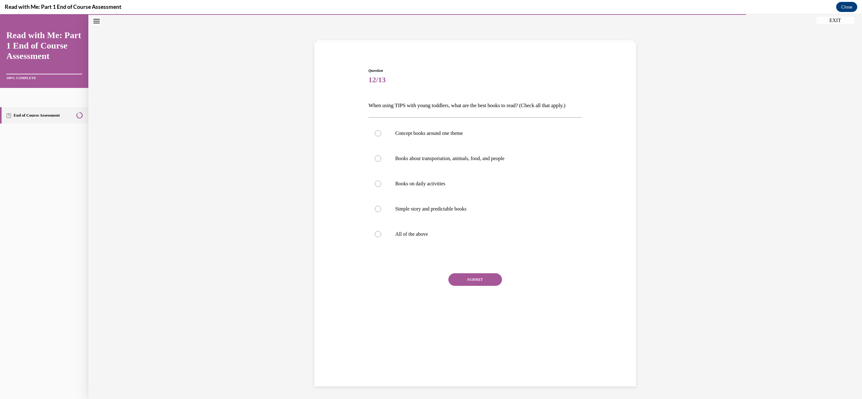
scroll to position [20, 0]
click at [378, 134] on div at bounding box center [378, 133] width 6 height 6
click at [378, 134] on input "Concept books around one theme" at bounding box center [378, 133] width 6 height 6
radio input "true"
click at [471, 278] on button "SUBMIT" at bounding box center [475, 279] width 54 height 13
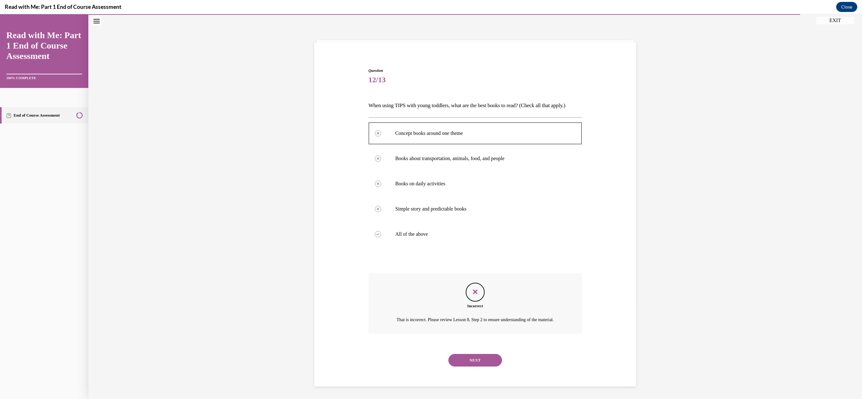
click at [477, 363] on button "NEXT" at bounding box center [475, 360] width 54 height 13
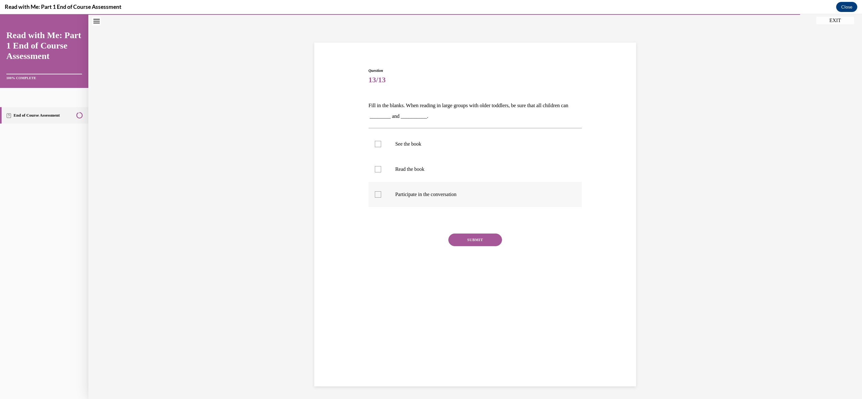
click at [378, 191] on div at bounding box center [378, 194] width 6 height 6
click at [378, 191] on input "Participate in the conversation" at bounding box center [378, 194] width 6 height 6
checkbox input "true"
click at [378, 164] on label "Read the book" at bounding box center [475, 169] width 214 height 25
click at [378, 166] on input "Read the book" at bounding box center [378, 169] width 6 height 6
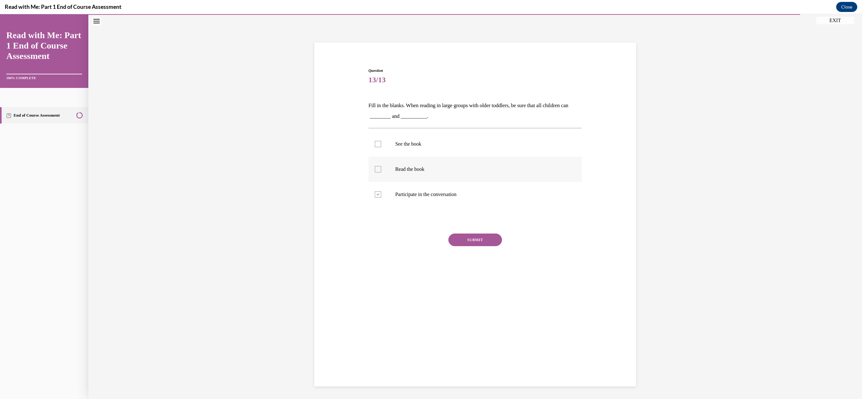
checkbox input "true"
click at [380, 144] on div at bounding box center [378, 144] width 6 height 6
click at [380, 144] on input "See the book" at bounding box center [378, 144] width 6 height 6
click at [380, 144] on div at bounding box center [378, 144] width 6 height 6
click at [380, 144] on input "See the book" at bounding box center [378, 144] width 6 height 6
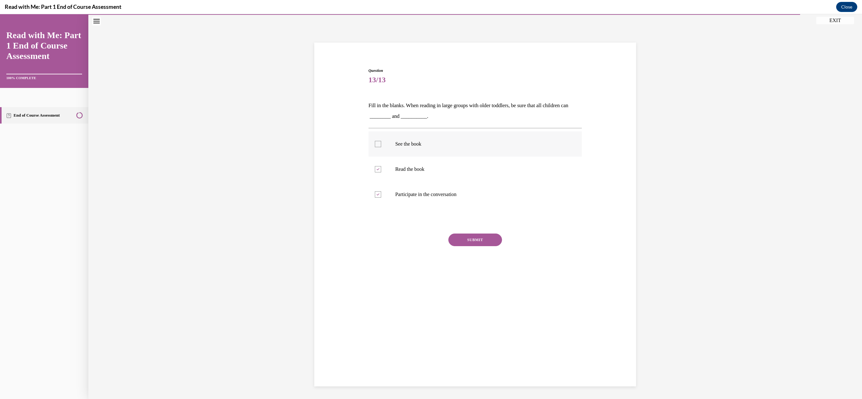
checkbox input "false"
click at [377, 172] on div at bounding box center [378, 169] width 6 height 6
click at [377, 172] on input "Read the book" at bounding box center [378, 169] width 6 height 6
checkbox input "false"
click at [378, 145] on div at bounding box center [378, 144] width 6 height 6
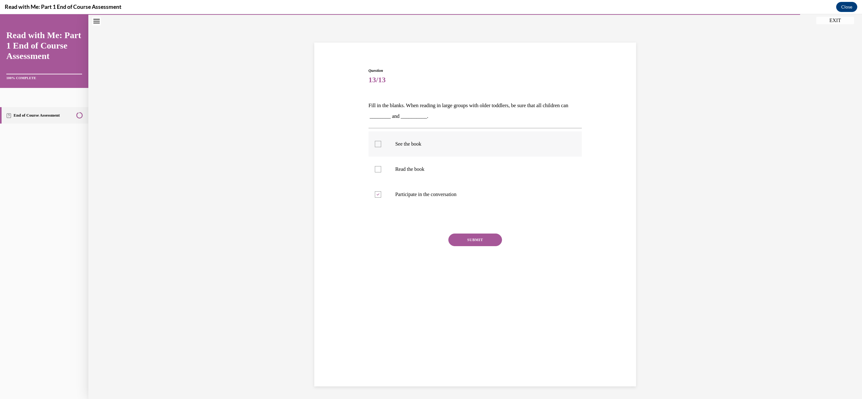
click at [378, 145] on input "See the book" at bounding box center [378, 144] width 6 height 6
checkbox input "true"
click at [458, 240] on button "SUBMIT" at bounding box center [475, 240] width 54 height 13
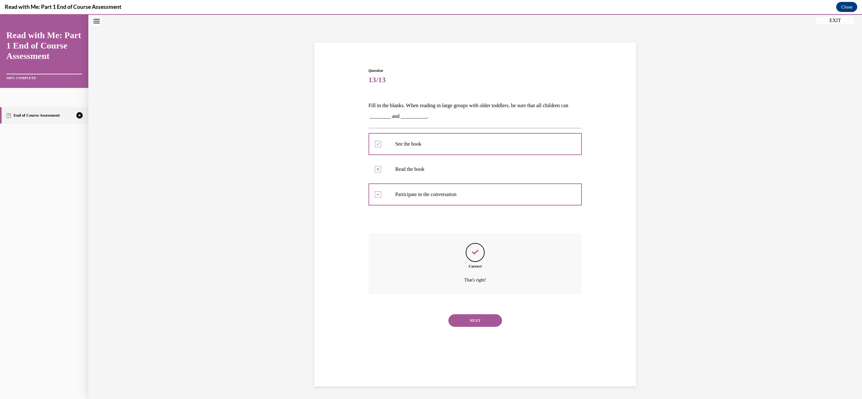
click at [482, 321] on button "NEXT" at bounding box center [475, 320] width 54 height 13
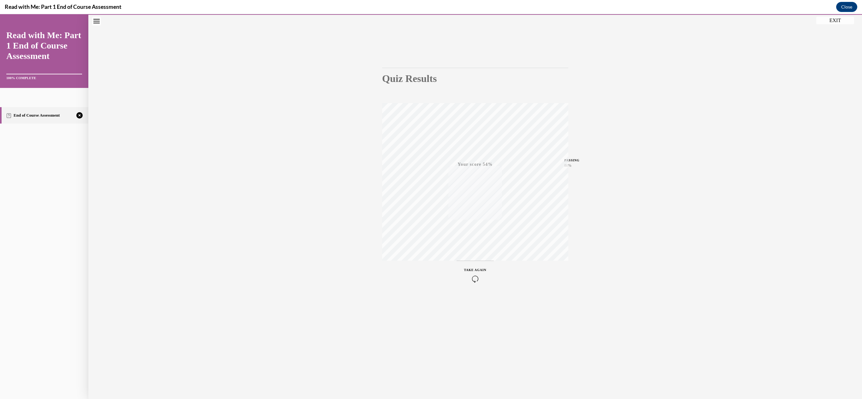
click at [476, 282] on icon "button" at bounding box center [475, 279] width 22 height 7
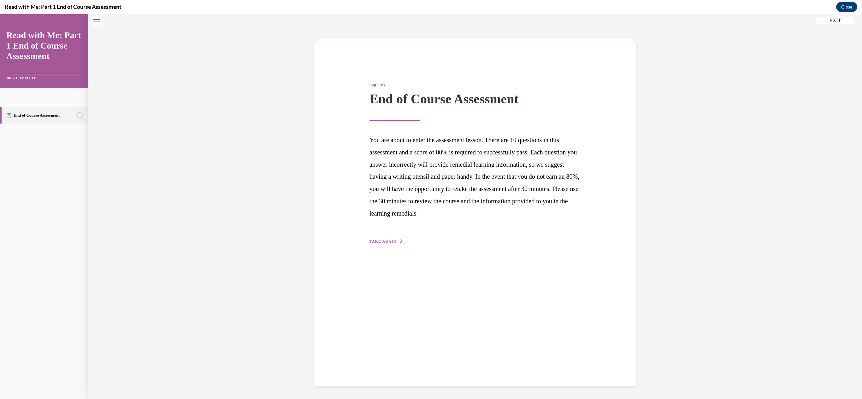
click at [378, 241] on span "TAKE AGAIN" at bounding box center [382, 241] width 27 height 4
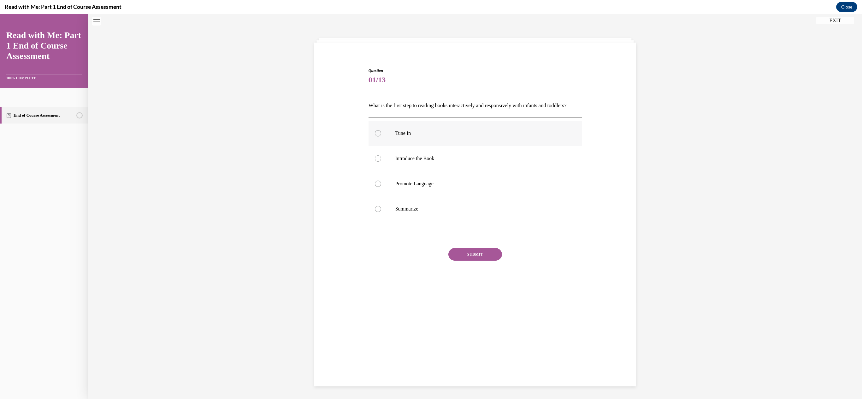
click at [380, 141] on label "Tune In" at bounding box center [475, 133] width 214 height 25
click at [380, 137] on input "Tune In" at bounding box center [378, 133] width 6 height 6
radio input "true"
click at [472, 261] on button "SUBMIT" at bounding box center [475, 254] width 54 height 13
click at [464, 342] on button "NEXT" at bounding box center [475, 335] width 54 height 13
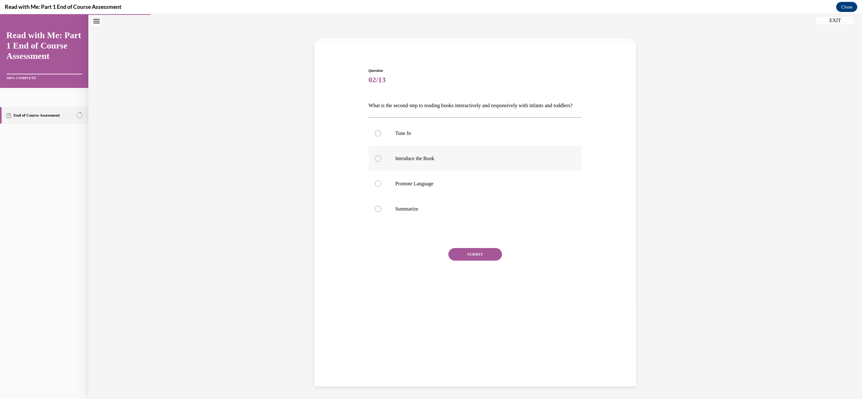
click at [381, 166] on label "Introduce the Book" at bounding box center [475, 158] width 214 height 25
click at [381, 162] on input "Introduce the Book" at bounding box center [378, 159] width 6 height 6
radio input "true"
click at [461, 261] on button "SUBMIT" at bounding box center [475, 254] width 54 height 13
click at [487, 342] on button "NEXT" at bounding box center [475, 335] width 54 height 13
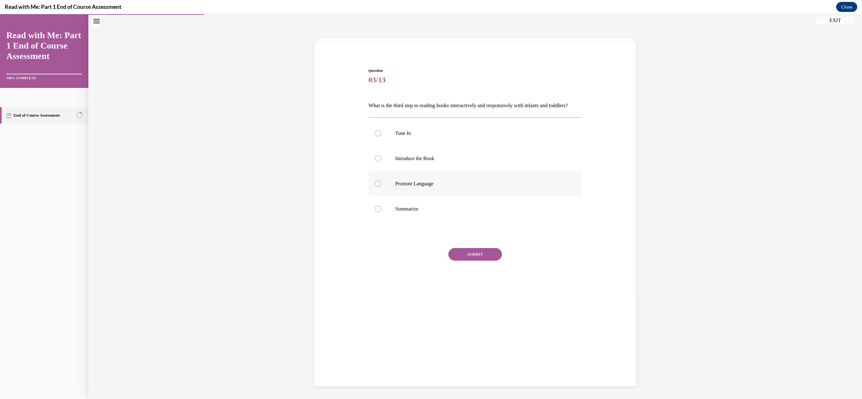
click at [375, 191] on label "Promote Language" at bounding box center [475, 183] width 214 height 25
click at [375, 187] on input "Promote Language" at bounding box center [378, 184] width 6 height 6
radio input "true"
click at [457, 261] on button "SUBMIT" at bounding box center [475, 254] width 54 height 13
click at [479, 342] on button "NEXT" at bounding box center [475, 335] width 54 height 13
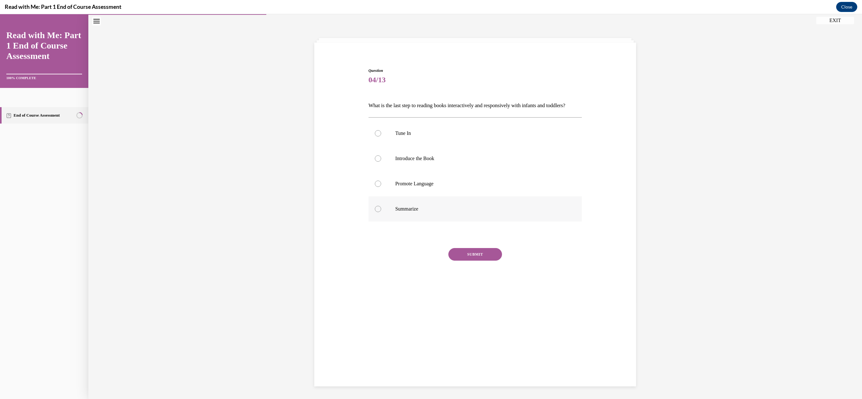
click at [380, 222] on label "Summarize" at bounding box center [475, 209] width 214 height 25
click at [380, 212] on input "Summarize" at bounding box center [378, 209] width 6 height 6
radio input "true"
click at [464, 261] on button "SUBMIT" at bounding box center [475, 254] width 54 height 13
click at [478, 342] on button "NEXT" at bounding box center [475, 335] width 54 height 13
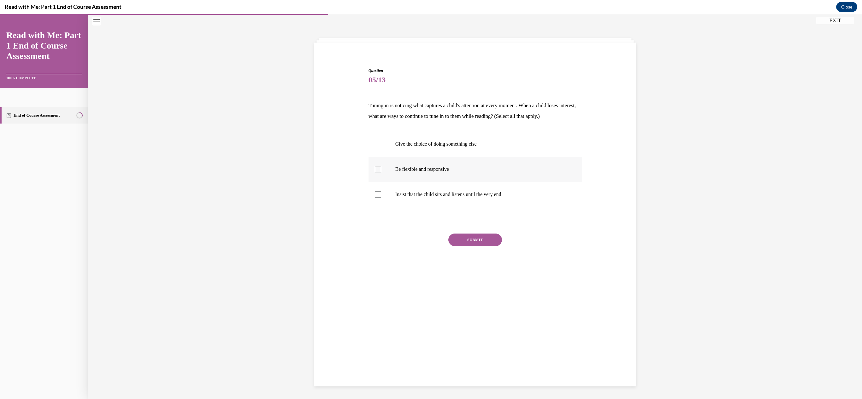
click at [378, 170] on div at bounding box center [378, 169] width 6 height 6
click at [378, 170] on input "Be flexible and responsive" at bounding box center [378, 169] width 6 height 6
checkbox input "true"
click at [463, 237] on button "SUBMIT" at bounding box center [475, 240] width 54 height 13
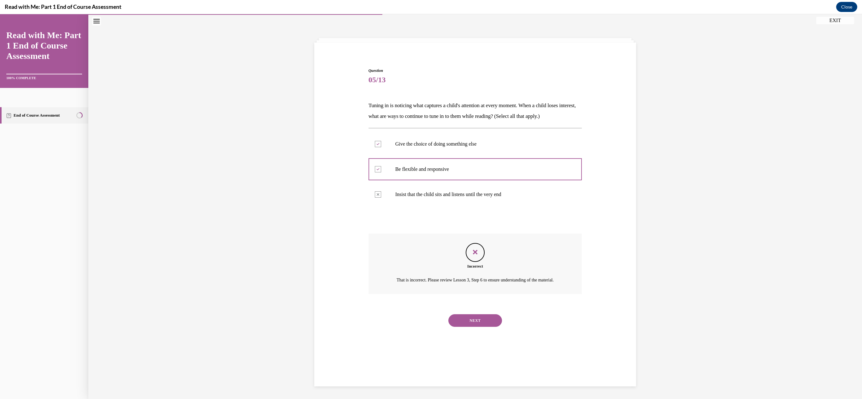
click at [460, 327] on button "NEXT" at bounding box center [475, 320] width 54 height 13
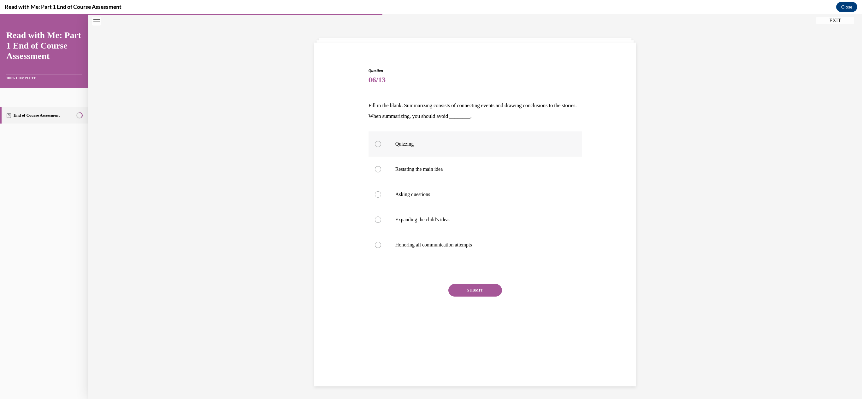
click at [380, 144] on div at bounding box center [378, 144] width 6 height 6
click at [380, 144] on input "Quizzing" at bounding box center [378, 144] width 6 height 6
radio input "true"
click at [473, 291] on button "SUBMIT" at bounding box center [475, 290] width 54 height 13
click at [484, 370] on button "NEXT" at bounding box center [475, 371] width 54 height 13
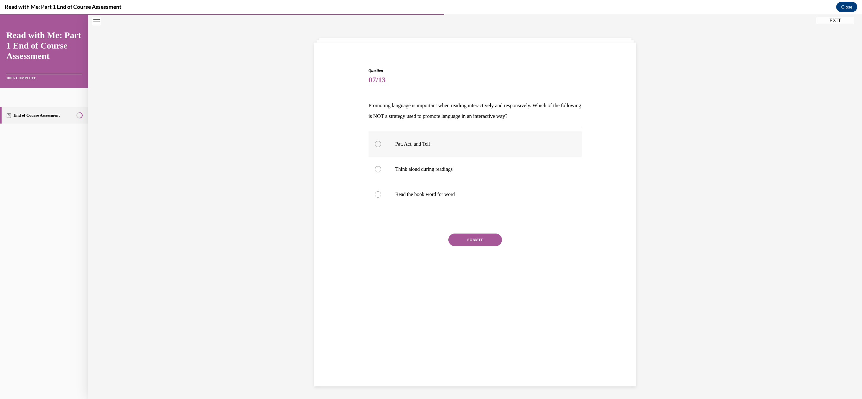
click at [373, 144] on label "Pat, Act, and Tell" at bounding box center [475, 144] width 214 height 25
click at [375, 144] on input "Pat, Act, and Tell" at bounding box center [378, 144] width 6 height 6
radio input "true"
click at [375, 167] on div at bounding box center [378, 169] width 6 height 6
click at [375, 167] on input "Think aloud during readings" at bounding box center [378, 169] width 6 height 6
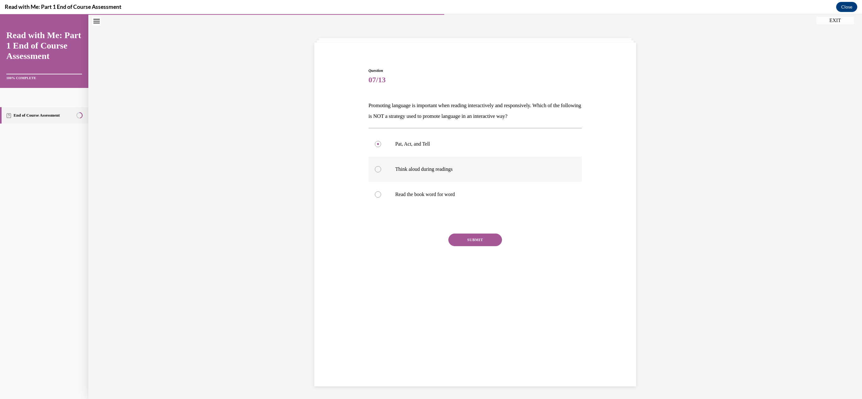
radio input "true"
click at [377, 141] on div at bounding box center [378, 144] width 6 height 6
click at [377, 141] on input "Pat, Act, and Tell" at bounding box center [378, 144] width 6 height 6
radio input "true"
click at [462, 241] on button "SUBMIT" at bounding box center [475, 240] width 54 height 13
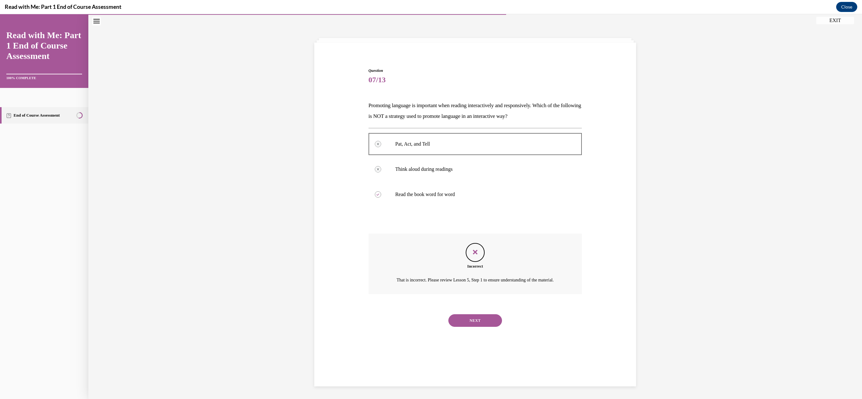
click at [473, 327] on button "NEXT" at bounding box center [475, 320] width 54 height 13
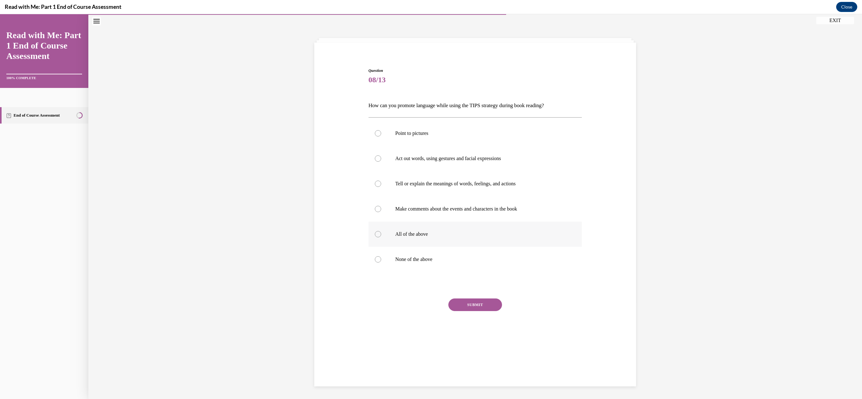
click at [381, 237] on label "All of the above" at bounding box center [475, 234] width 214 height 25
click at [381, 237] on input "All of the above" at bounding box center [378, 234] width 6 height 6
radio input "true"
click at [463, 308] on button "SUBMIT" at bounding box center [475, 305] width 54 height 13
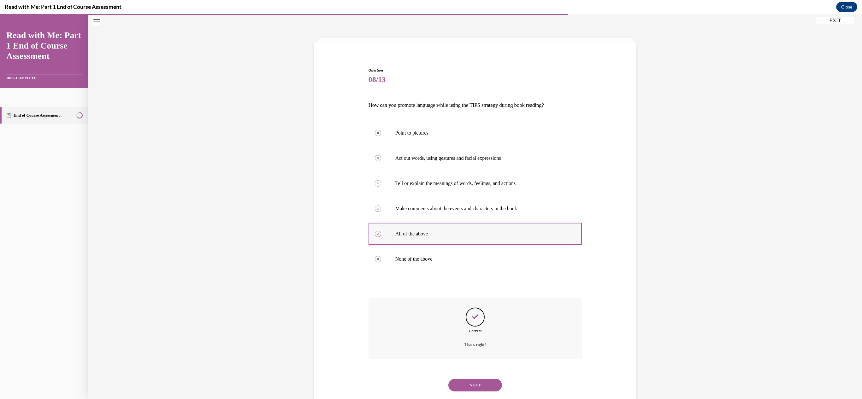
scroll to position [35, 0]
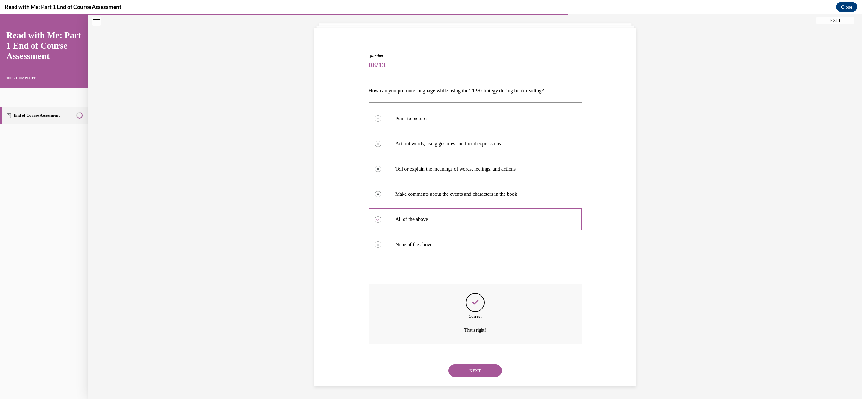
click at [471, 367] on button "NEXT" at bounding box center [475, 371] width 54 height 13
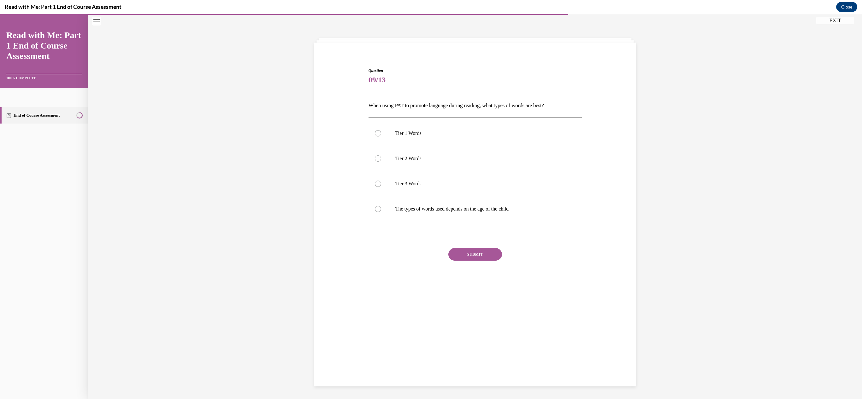
scroll to position [20, 0]
click at [378, 208] on div at bounding box center [378, 209] width 6 height 6
click at [378, 208] on input "The types of words used depends on the age of the child" at bounding box center [378, 209] width 6 height 6
radio input "true"
click at [451, 253] on button "SUBMIT" at bounding box center [475, 254] width 54 height 13
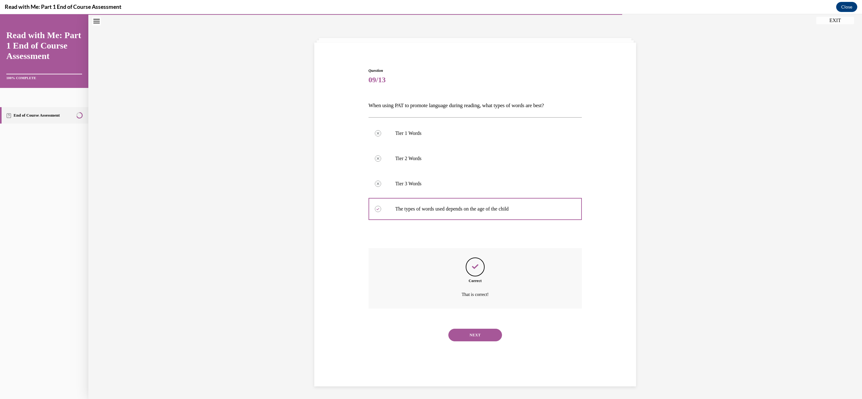
click at [461, 329] on button "NEXT" at bounding box center [475, 335] width 54 height 13
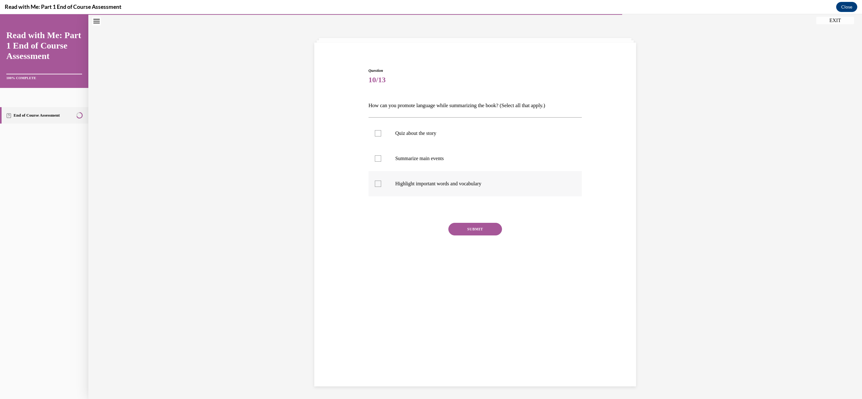
click at [375, 181] on div at bounding box center [378, 184] width 6 height 6
click at [375, 181] on input "Highlight important words and vocabulary" at bounding box center [378, 184] width 6 height 6
checkbox input "true"
click at [377, 161] on div at bounding box center [378, 159] width 6 height 6
click at [377, 161] on input "Summarize main events" at bounding box center [378, 159] width 6 height 6
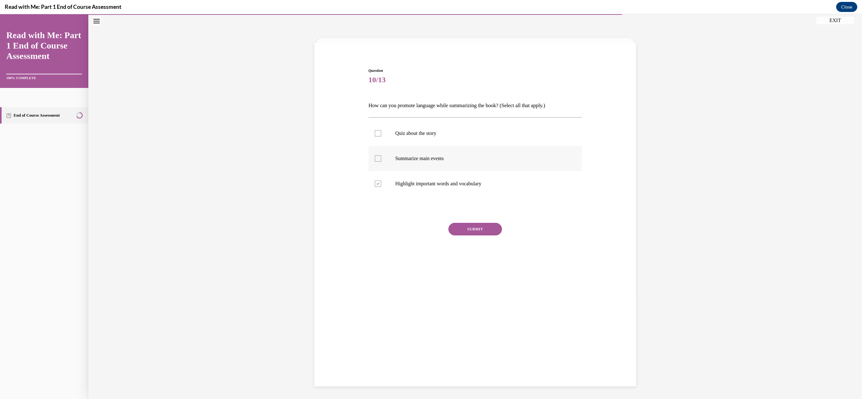
checkbox input "true"
click at [466, 232] on button "SUBMIT" at bounding box center [475, 229] width 54 height 13
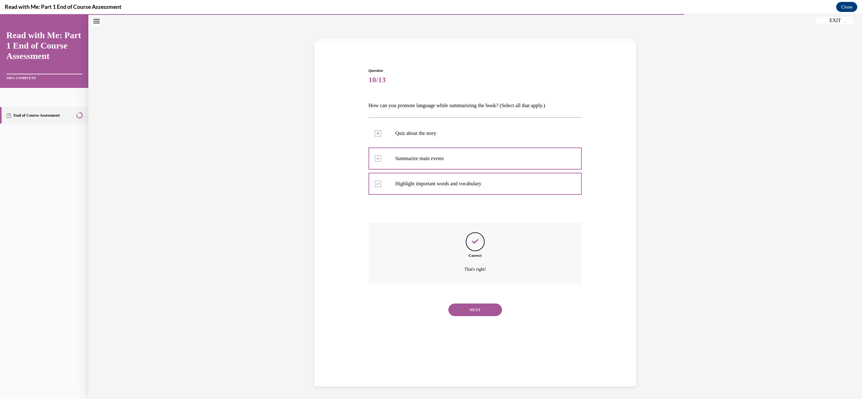
click at [471, 311] on button "NEXT" at bounding box center [475, 310] width 54 height 13
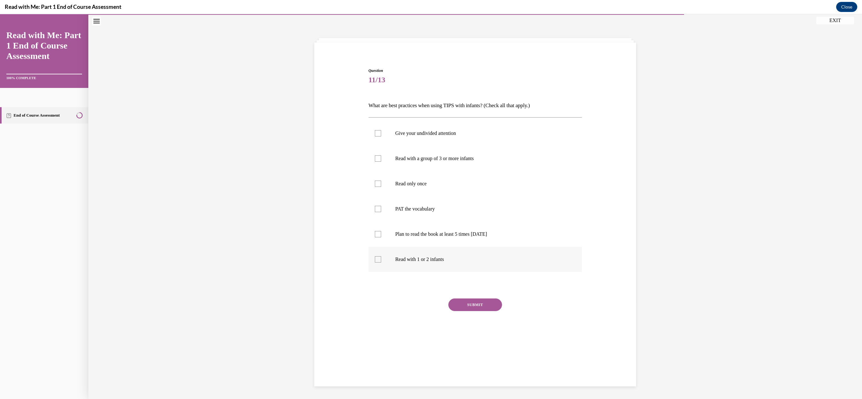
click at [379, 261] on div at bounding box center [378, 259] width 6 height 6
click at [379, 261] on input "Read with 1 or 2 infants" at bounding box center [378, 259] width 6 height 6
checkbox input "true"
click at [377, 230] on label "Plan to read the book at least 5 times in 2 weeks" at bounding box center [475, 234] width 214 height 25
click at [377, 231] on input "Plan to read the book at least 5 times in 2 weeks" at bounding box center [378, 234] width 6 height 6
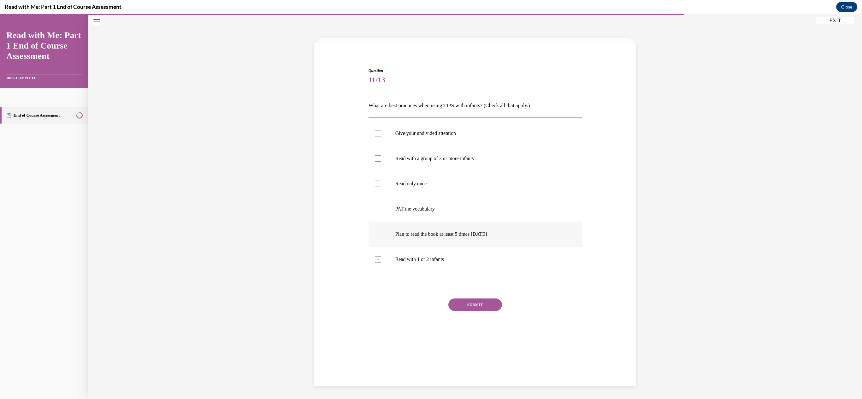
checkbox input "true"
click at [377, 134] on div at bounding box center [378, 133] width 6 height 6
click at [377, 134] on input "Give your undivided attention" at bounding box center [378, 133] width 6 height 6
checkbox input "true"
click at [378, 212] on div at bounding box center [378, 209] width 6 height 6
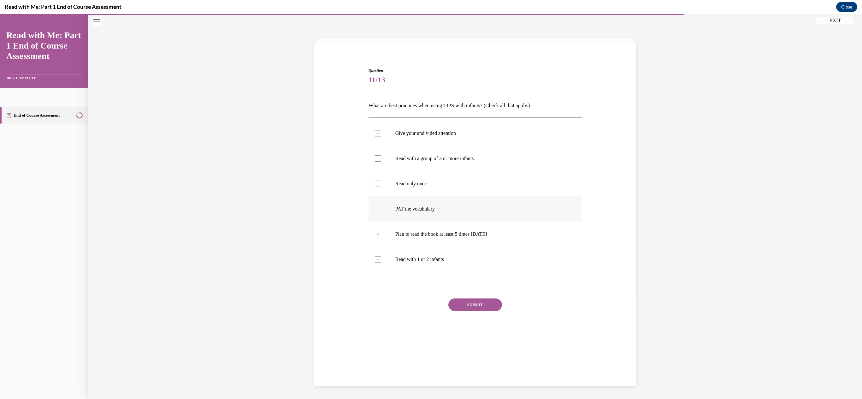
click at [378, 212] on input "PAT the vocabulary" at bounding box center [378, 209] width 6 height 6
checkbox input "true"
click at [470, 308] on button "SUBMIT" at bounding box center [475, 305] width 54 height 13
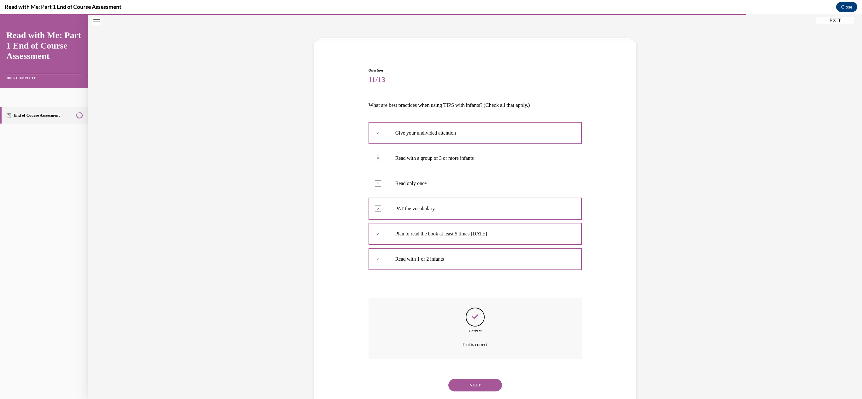
scroll to position [35, 0]
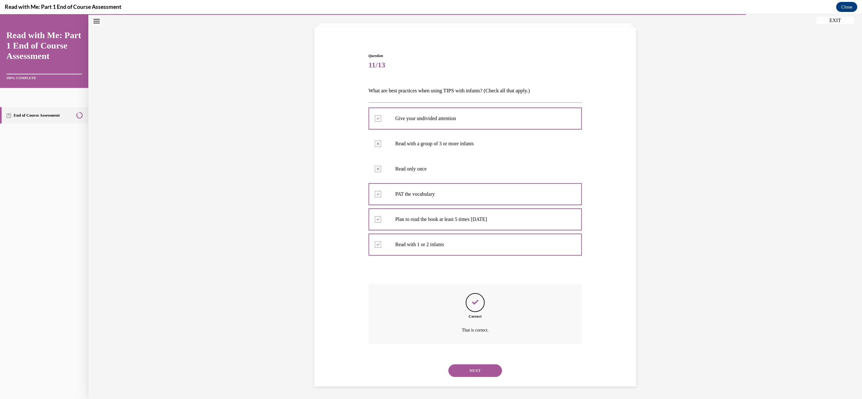
click at [476, 370] on button "NEXT" at bounding box center [475, 371] width 54 height 13
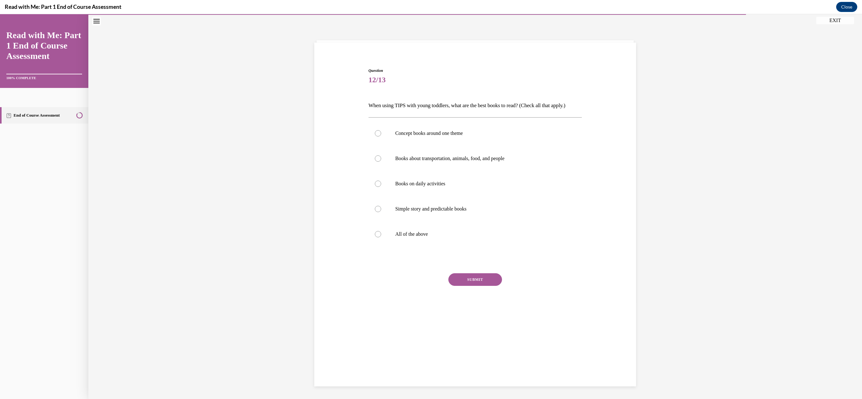
scroll to position [20, 0]
click at [379, 234] on div at bounding box center [378, 234] width 6 height 6
click at [379, 234] on input "All of the above" at bounding box center [378, 234] width 6 height 6
radio input "true"
click at [464, 278] on button "SUBMIT" at bounding box center [475, 279] width 54 height 13
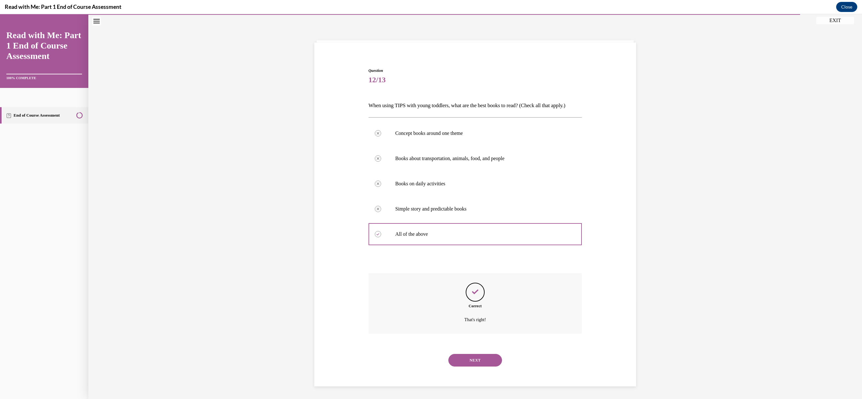
click at [473, 359] on button "NEXT" at bounding box center [475, 360] width 54 height 13
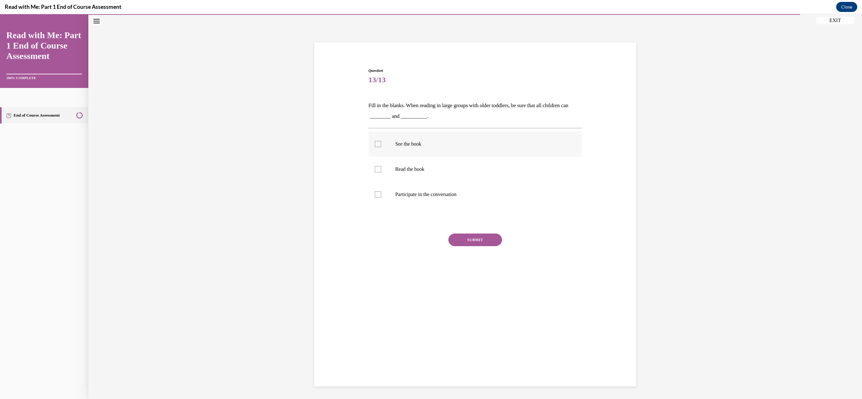
click at [373, 142] on label "See the book" at bounding box center [475, 144] width 214 height 25
click at [375, 142] on input "See the book" at bounding box center [378, 144] width 6 height 6
checkbox input "true"
click at [379, 194] on div at bounding box center [378, 194] width 6 height 6
click at [379, 194] on input "Participate in the conversation" at bounding box center [378, 194] width 6 height 6
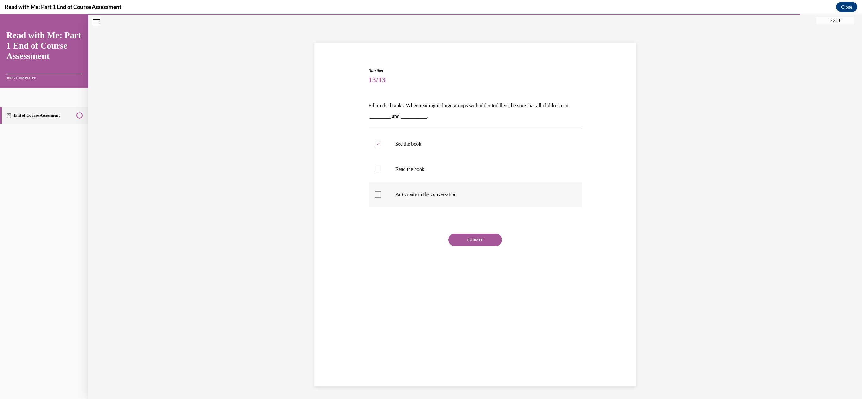
checkbox input "true"
click at [460, 238] on button "SUBMIT" at bounding box center [475, 240] width 54 height 13
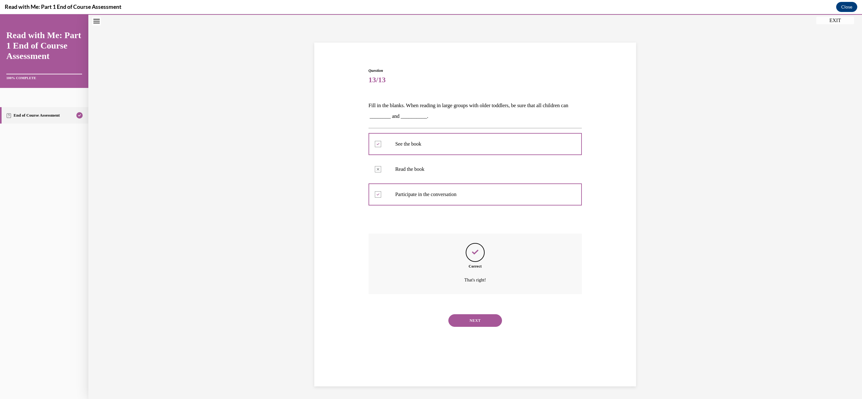
click at [476, 320] on button "NEXT" at bounding box center [475, 320] width 54 height 13
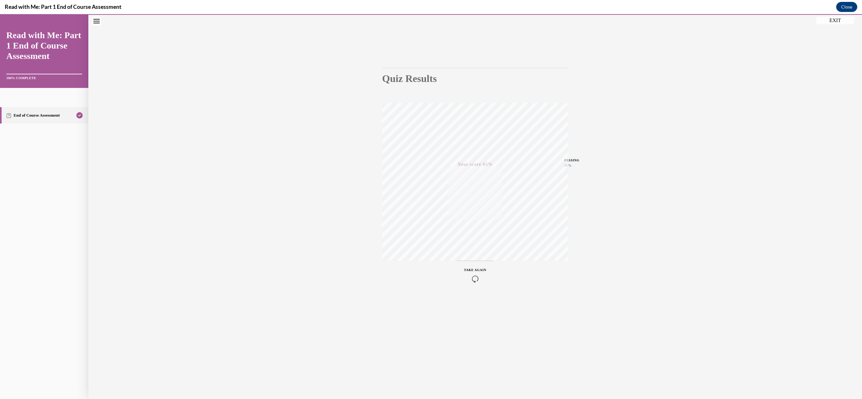
click at [841, 20] on button "EXIT" at bounding box center [835, 21] width 38 height 8
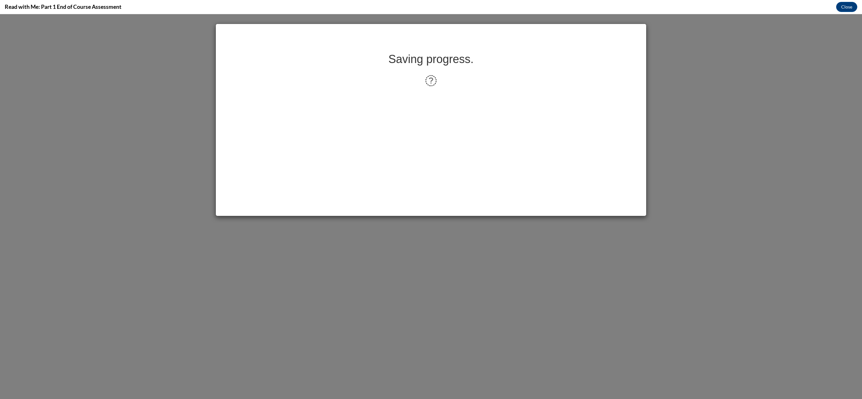
scroll to position [0, 0]
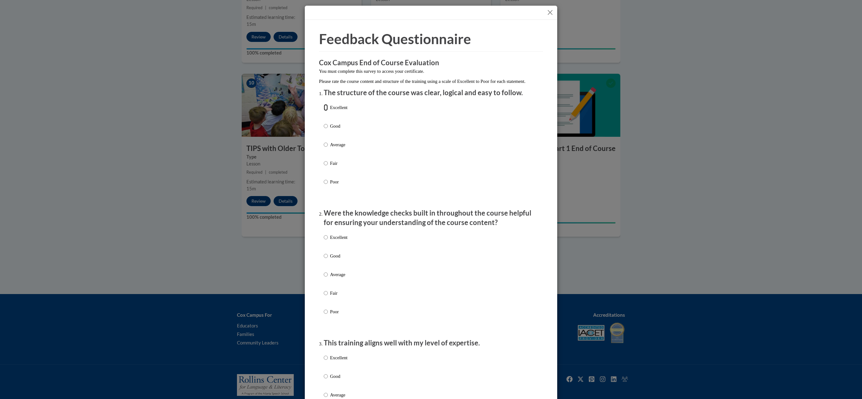
click at [326, 111] on input "Excellent" at bounding box center [326, 107] width 4 height 7
radio input "true"
click at [325, 241] on input "Excellent" at bounding box center [326, 237] width 4 height 7
radio input "true"
click at [326, 361] on input "Excellent" at bounding box center [326, 358] width 4 height 7
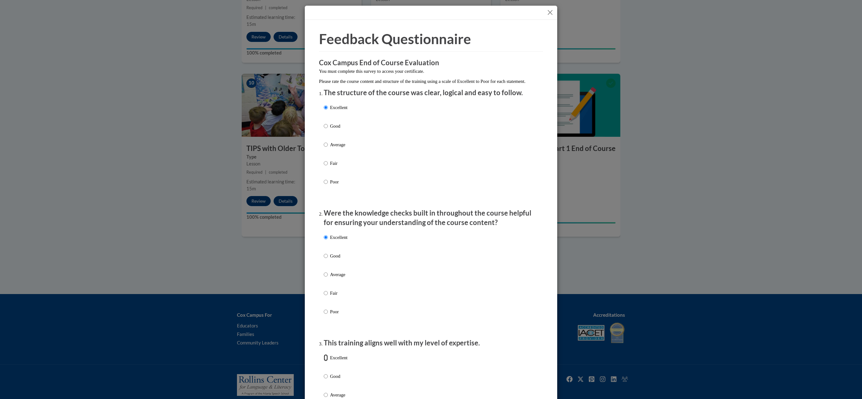
radio input "true"
click at [513, 313] on div "Excellent Good Average Fair Poor" at bounding box center [431, 282] width 214 height 103
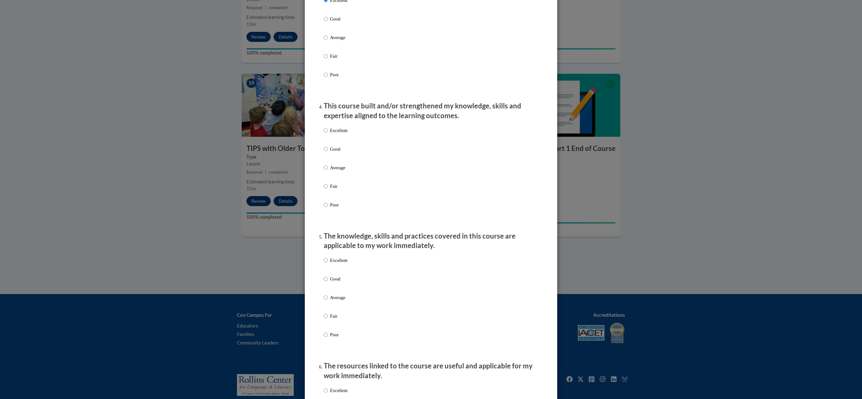
scroll to position [429, 0]
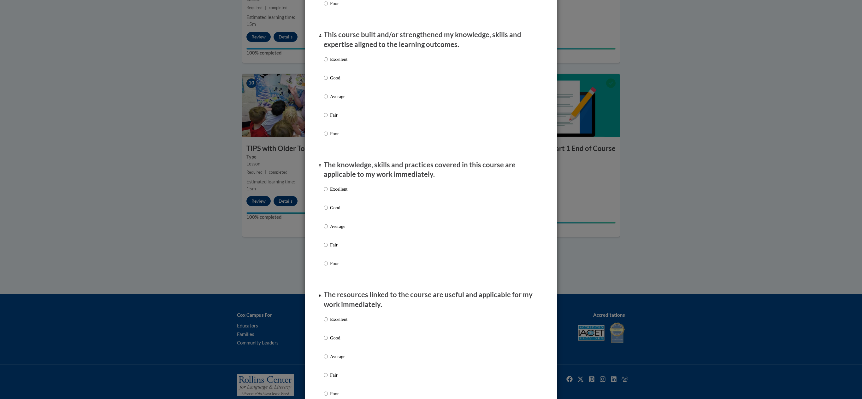
click at [328, 67] on label "Excellent" at bounding box center [336, 64] width 24 height 17
click at [328, 63] on input "Excellent" at bounding box center [326, 59] width 4 height 7
radio input "true"
click at [326, 193] on input "Excellent" at bounding box center [326, 189] width 4 height 7
radio input "true"
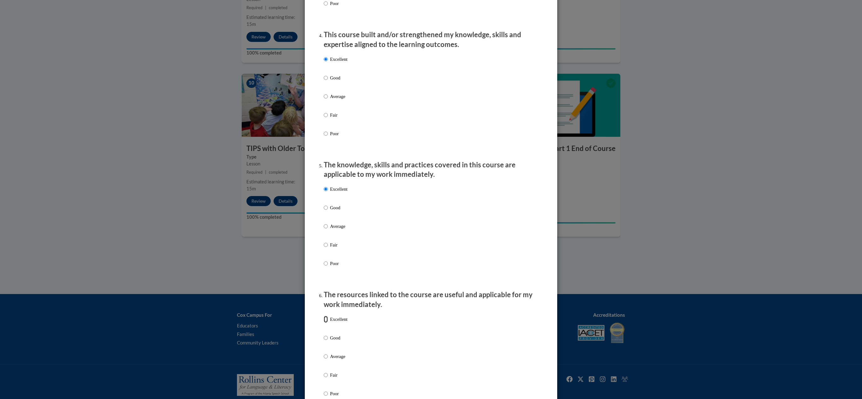
click at [326, 323] on input "Excellent" at bounding box center [326, 319] width 4 height 7
radio input "true"
click at [517, 340] on div "Excellent Good Average Fair Poor" at bounding box center [431, 364] width 214 height 103
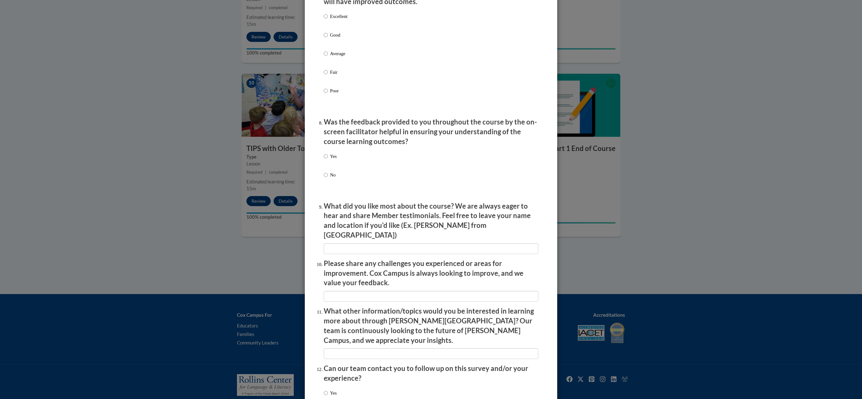
scroll to position [883, 0]
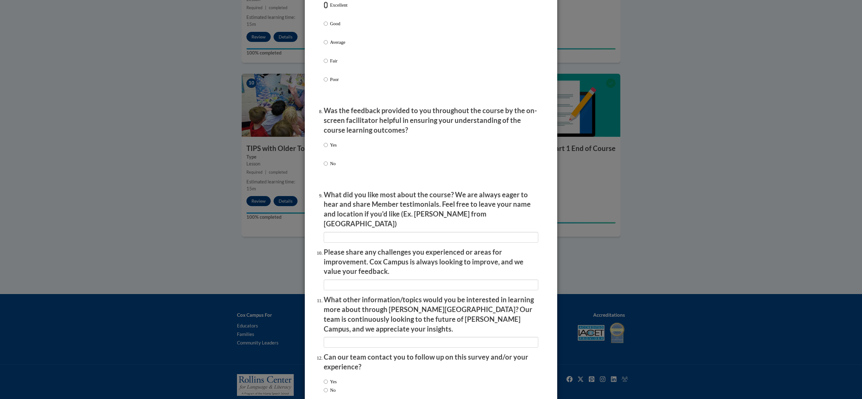
click at [326, 9] on input "Excellent" at bounding box center [326, 5] width 4 height 7
radio input "true"
click at [324, 149] on input "Yes" at bounding box center [326, 145] width 4 height 7
radio input "true"
click at [324, 160] on input "No" at bounding box center [326, 163] width 4 height 7
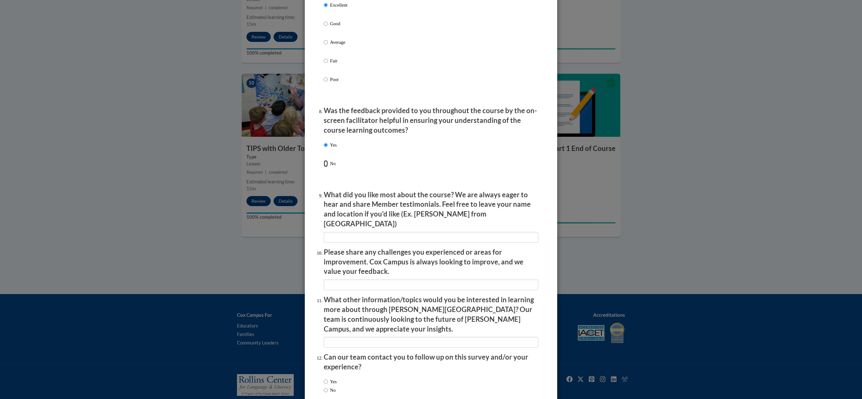
radio input "true"
click at [324, 142] on input "Yes" at bounding box center [326, 145] width 4 height 7
radio input "true"
click at [324, 149] on input "Yes" at bounding box center [326, 145] width 4 height 7
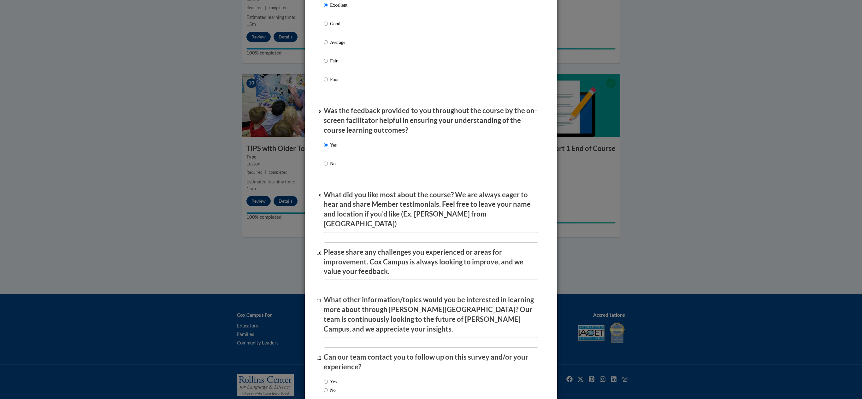
click at [537, 270] on p "Please share any challenges you experienced or areas for improvement. Cox Campu…" at bounding box center [431, 262] width 214 height 29
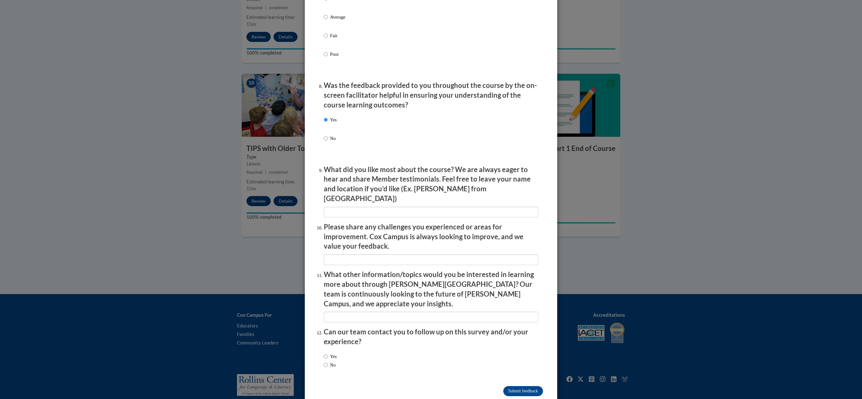
scroll to position [915, 0]
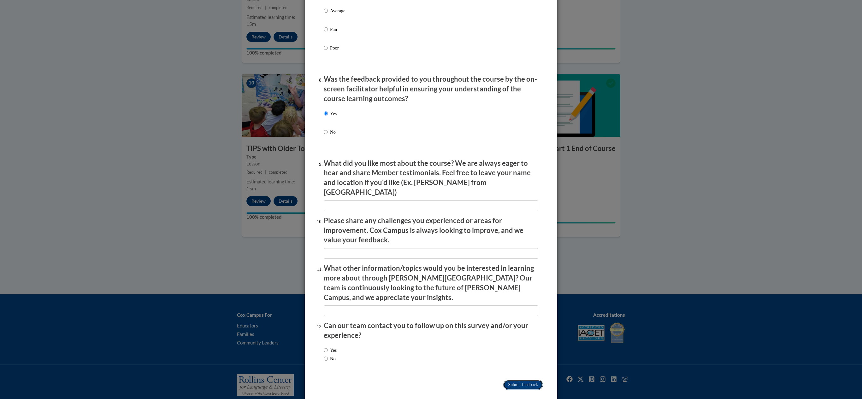
click at [518, 380] on input "Submit feedback" at bounding box center [523, 385] width 40 height 10
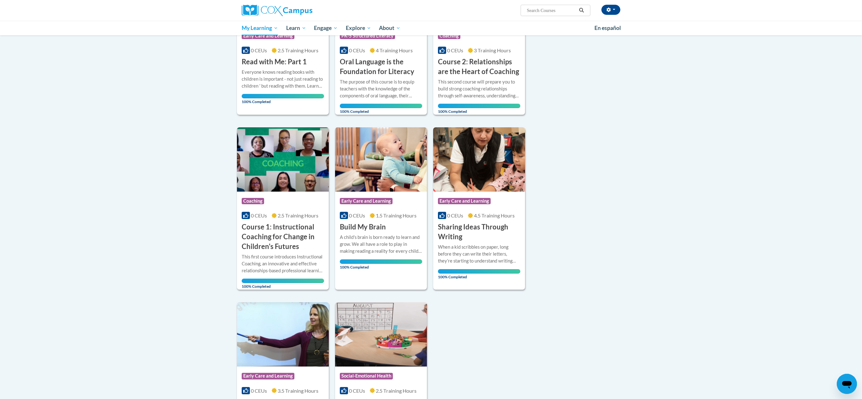
scroll to position [151, 0]
